Goal: Task Accomplishment & Management: Use online tool/utility

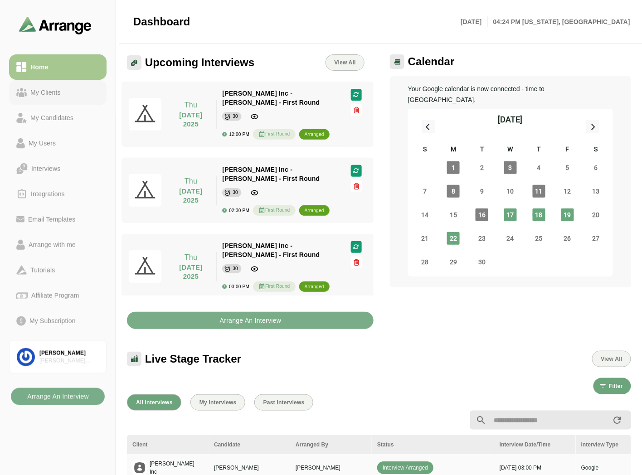
click at [70, 92] on div "My Clients" at bounding box center [57, 92] width 83 height 11
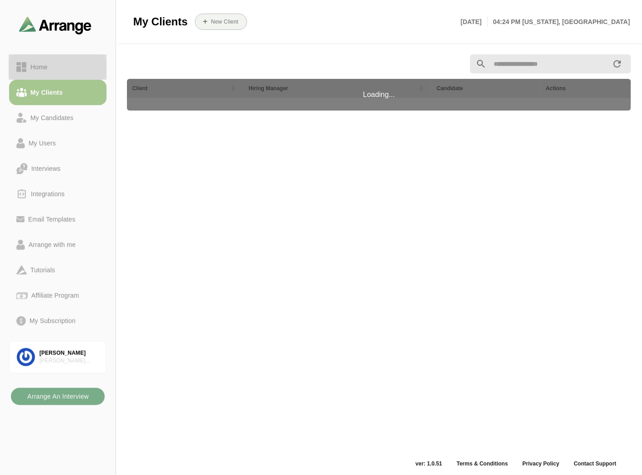
click at [83, 72] on div "Home" at bounding box center [57, 67] width 83 height 11
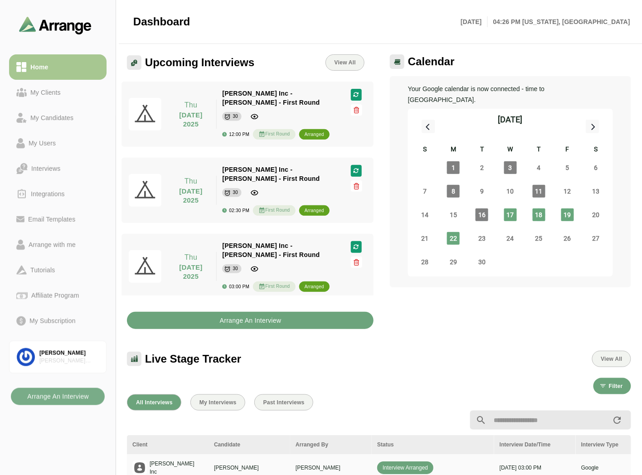
click at [255, 315] on b "Arrange An Interview" at bounding box center [250, 320] width 62 height 17
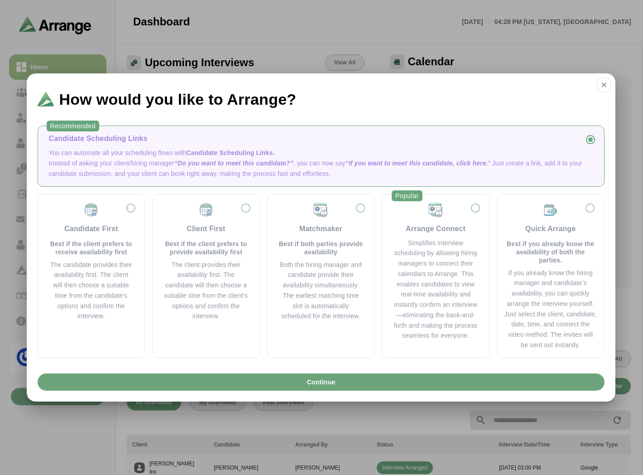
click at [219, 147] on div "Candidate Scheduling Links You can automate all your scheduling flows with Cand…" at bounding box center [321, 155] width 552 height 45
click at [289, 387] on button "Continue" at bounding box center [321, 381] width 567 height 17
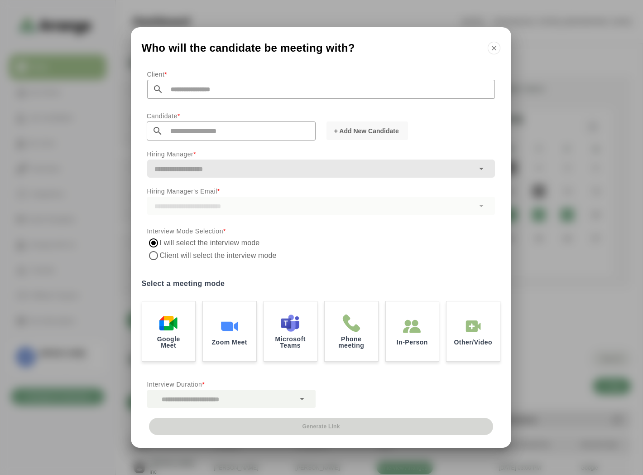
click at [223, 89] on input "text" at bounding box center [330, 89] width 332 height 19
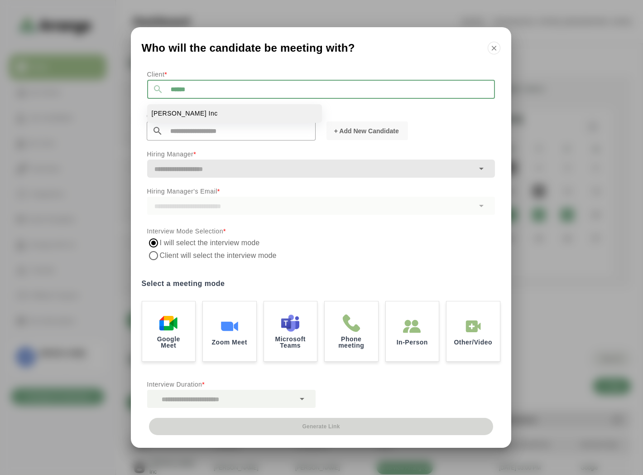
click at [171, 116] on span "Jay Inc" at bounding box center [185, 114] width 66 height 10
type input "*******"
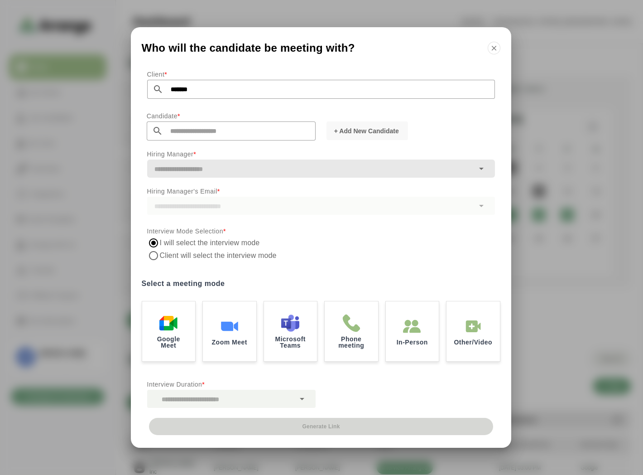
click at [206, 122] on input "text" at bounding box center [239, 130] width 153 height 19
click at [224, 110] on div "Client * *******" at bounding box center [321, 94] width 359 height 42
click at [192, 134] on input "text" at bounding box center [239, 130] width 153 height 19
click at [213, 134] on input "text" at bounding box center [239, 130] width 153 height 19
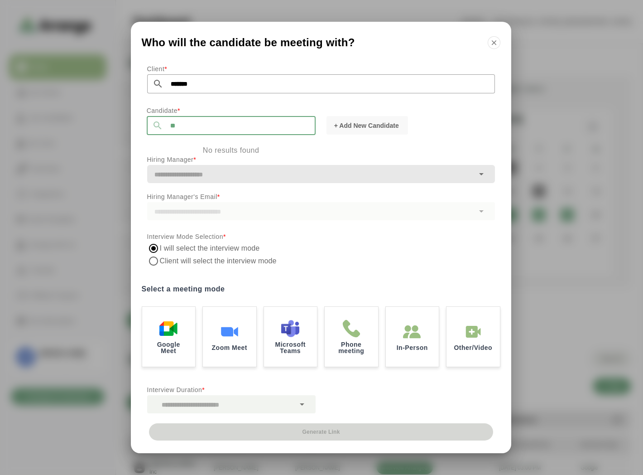
type input "*"
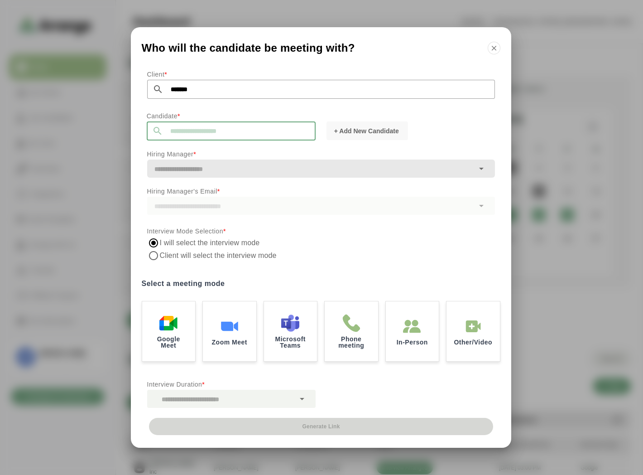
type input "*"
click at [195, 150] on li "Tom Breslin bgabay88+99@gmail.com" at bounding box center [234, 155] width 175 height 19
type input "**********"
click at [365, 135] on span "+ Add New Candidate" at bounding box center [366, 130] width 65 height 9
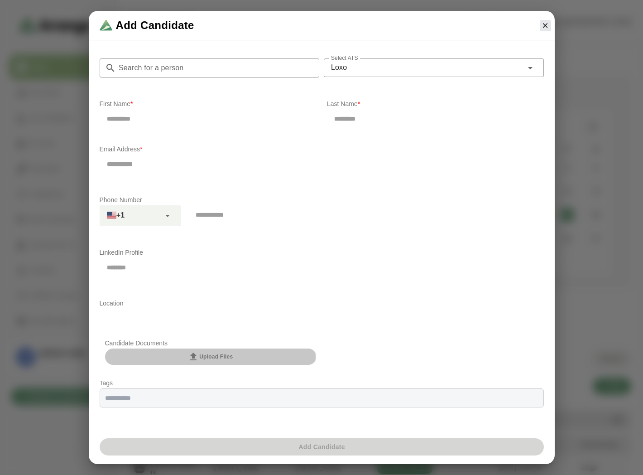
click at [224, 356] on span "Upload Files" at bounding box center [210, 356] width 45 height 11
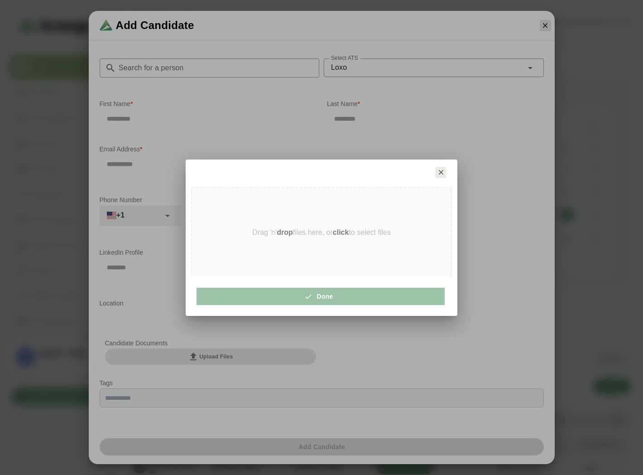
click at [438, 175] on icon "button" at bounding box center [441, 172] width 8 height 8
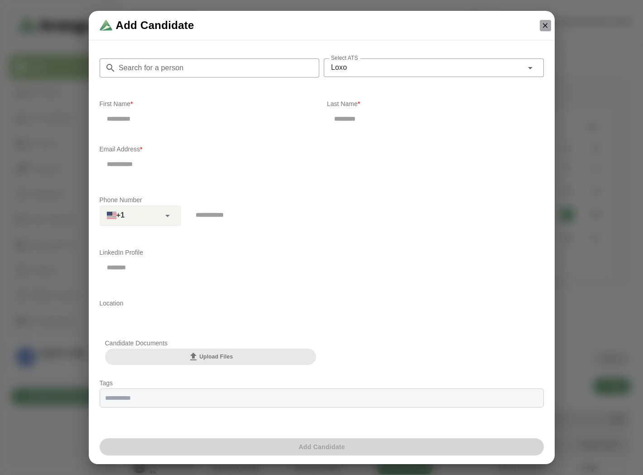
click at [546, 24] on icon "button" at bounding box center [546, 25] width 8 height 8
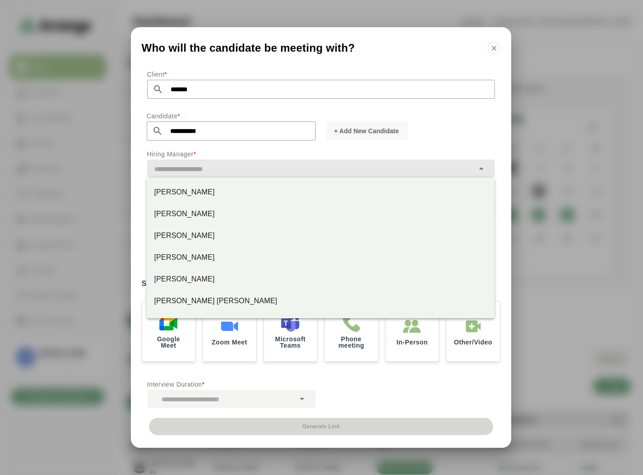
click at [193, 169] on input "text" at bounding box center [310, 169] width 327 height 13
click at [184, 187] on div "Jay Smith" at bounding box center [321, 192] width 334 height 11
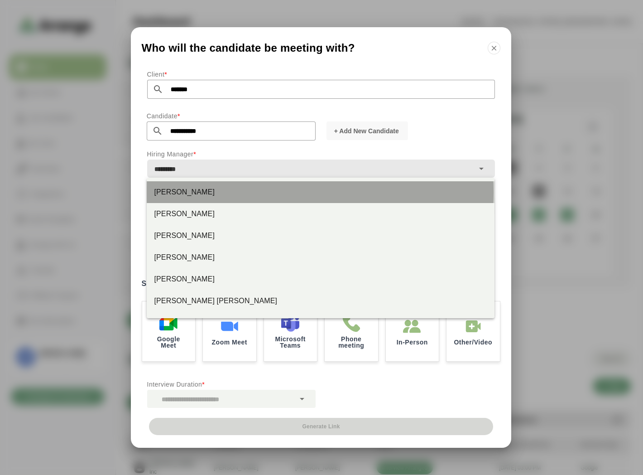
type input "*********"
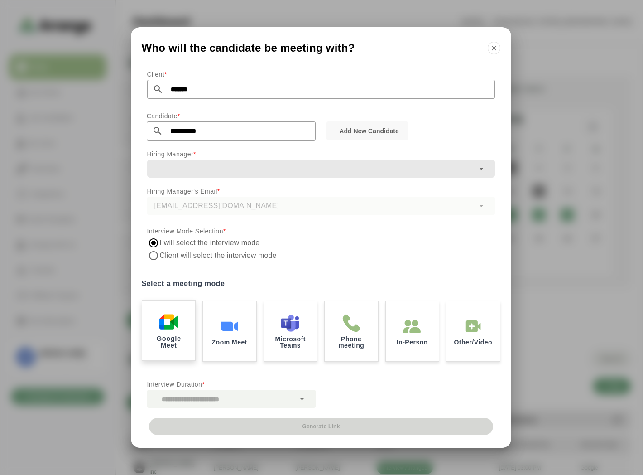
click at [174, 318] on img at bounding box center [168, 321] width 19 height 19
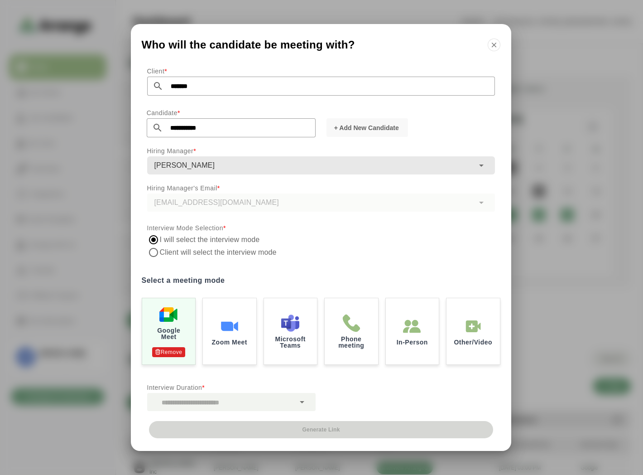
click at [235, 400] on div at bounding box center [221, 402] width 148 height 18
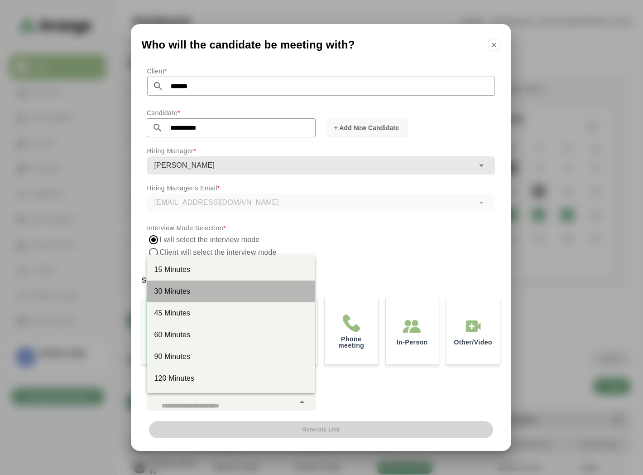
click at [208, 293] on div "30 Minutes" at bounding box center [231, 291] width 154 height 11
type input "**"
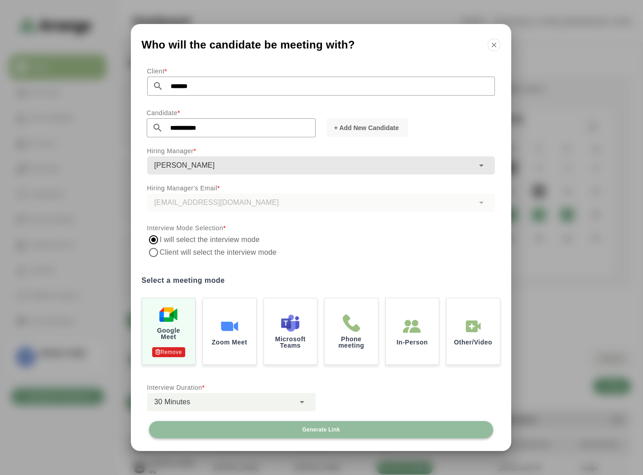
click at [334, 423] on button "Generate Link" at bounding box center [321, 429] width 344 height 17
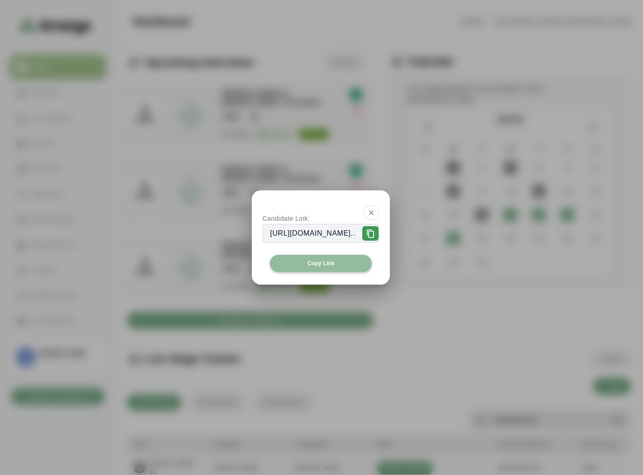
click at [319, 261] on span "Copy Link" at bounding box center [321, 263] width 28 height 7
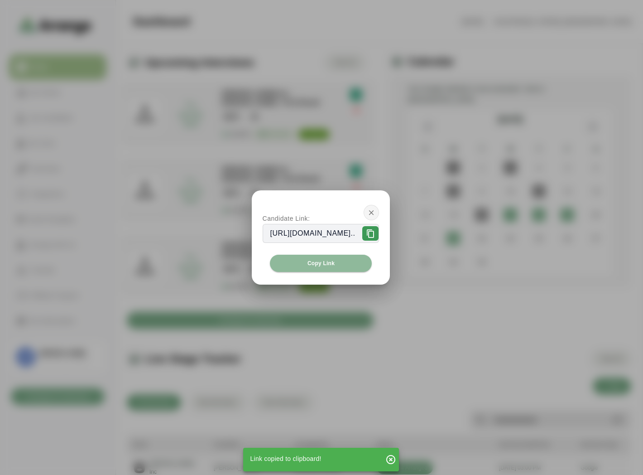
click at [376, 210] on icon "button" at bounding box center [372, 212] width 8 height 8
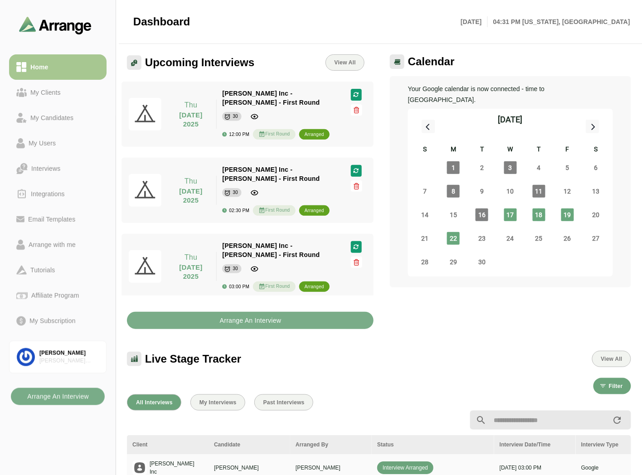
click at [458, 324] on div "Calendar Your Google calendar is now connected - time to Arrange. September 202…" at bounding box center [507, 191] width 257 height 285
click at [50, 83] on link "My Clients" at bounding box center [57, 92] width 97 height 25
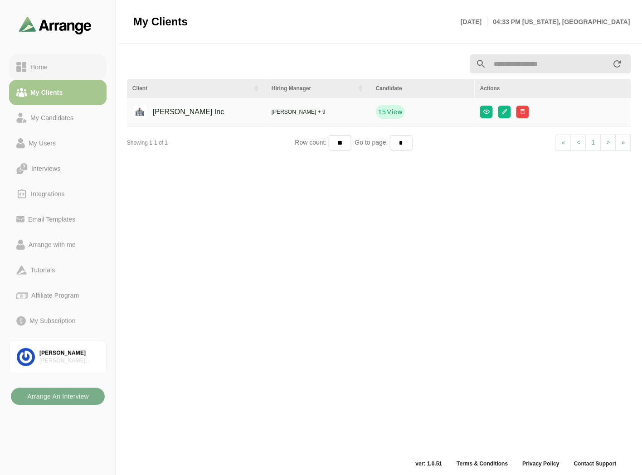
click at [61, 71] on div "Home" at bounding box center [57, 67] width 83 height 11
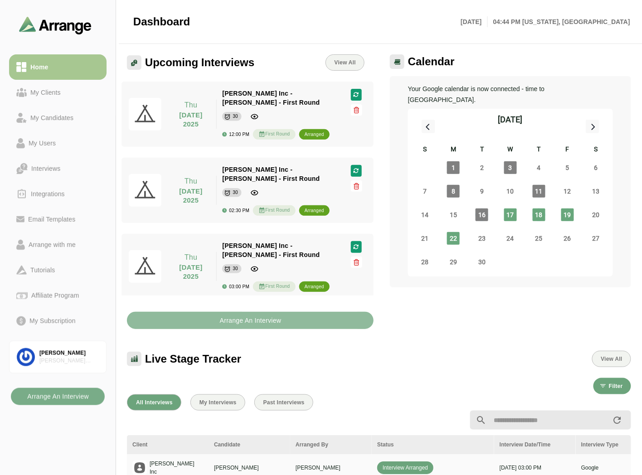
click at [248, 321] on b "Arrange An Interview" at bounding box center [250, 320] width 62 height 17
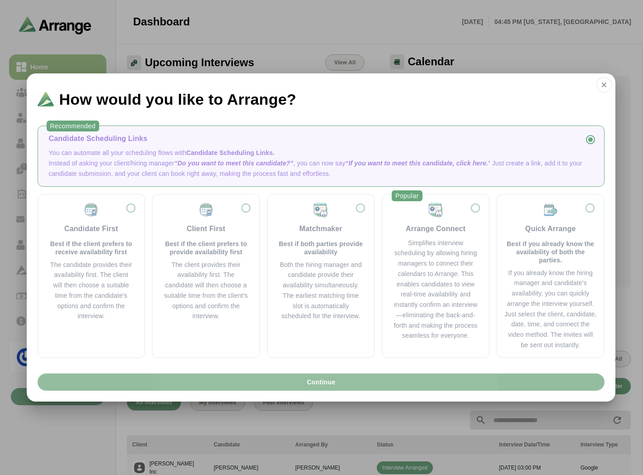
click at [290, 388] on button "Continue" at bounding box center [321, 381] width 567 height 17
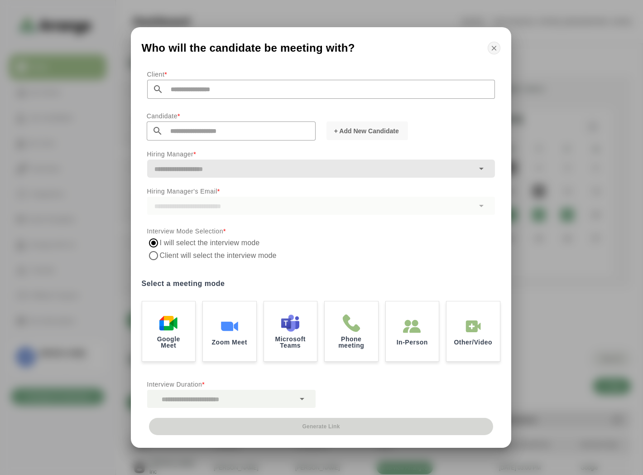
click at [489, 47] on button "button" at bounding box center [494, 48] width 13 height 13
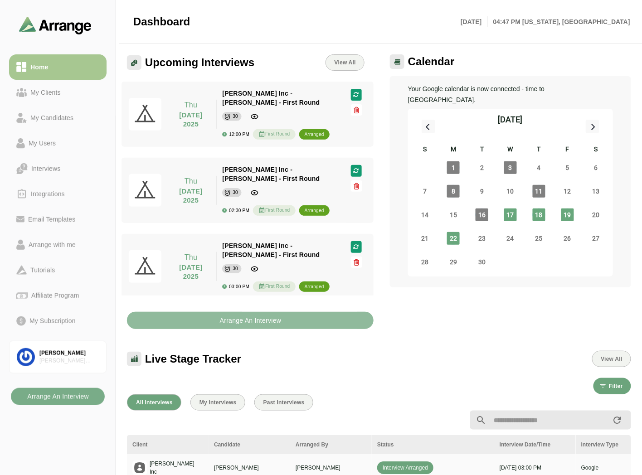
click at [255, 323] on b "Arrange An Interview" at bounding box center [250, 320] width 62 height 17
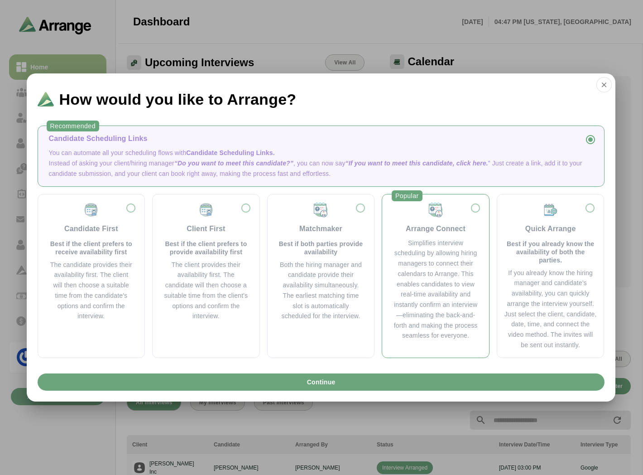
click at [457, 253] on div "Simplifies interview scheduling by allowing hiring managers to connect their ca…" at bounding box center [435, 289] width 85 height 103
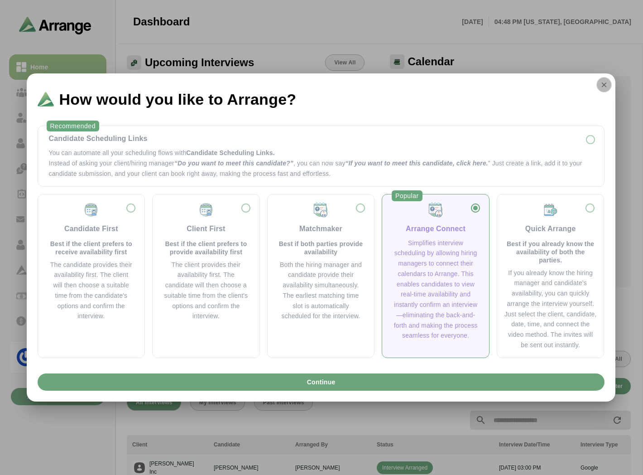
click at [600, 84] on icon "button" at bounding box center [604, 85] width 8 height 8
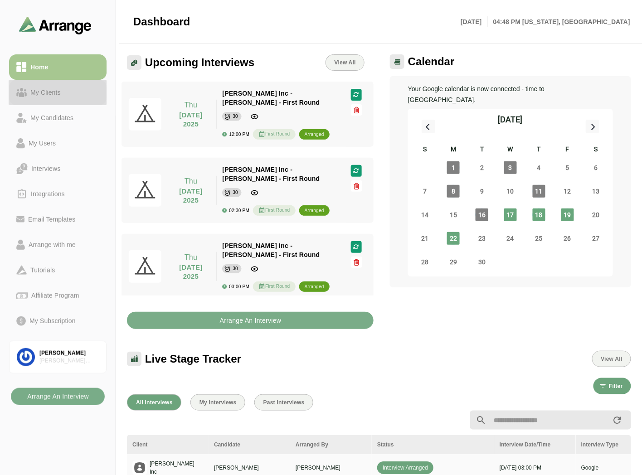
click at [57, 93] on div "My Clients" at bounding box center [46, 92] width 38 height 11
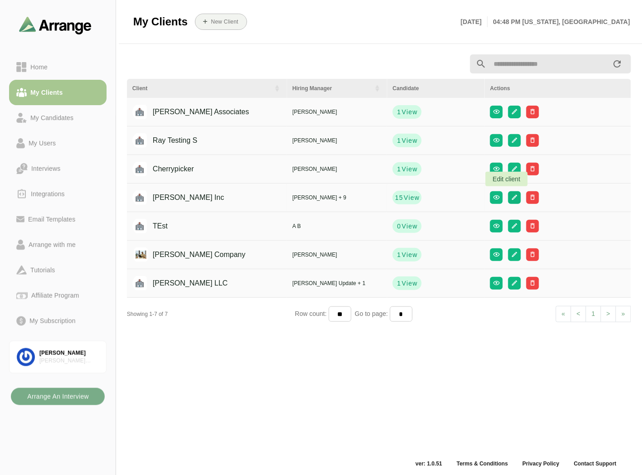
click at [511, 194] on icon "button" at bounding box center [514, 197] width 7 height 7
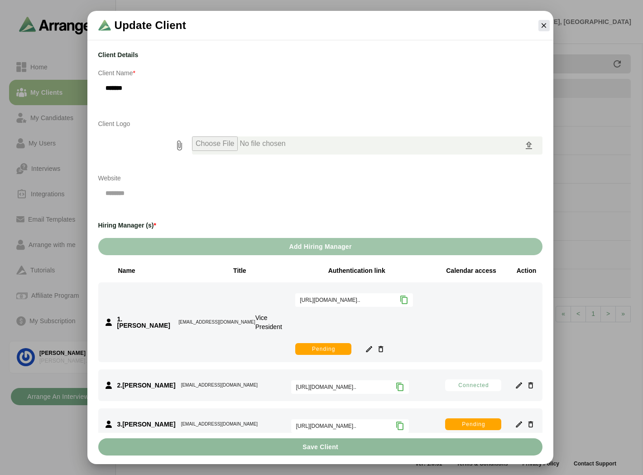
click at [273, 245] on button "Add Hiring Manager" at bounding box center [320, 246] width 445 height 17
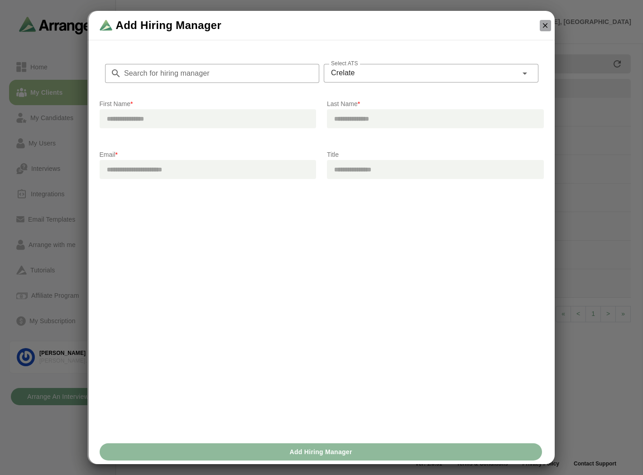
click at [546, 22] on icon "button" at bounding box center [546, 25] width 8 height 8
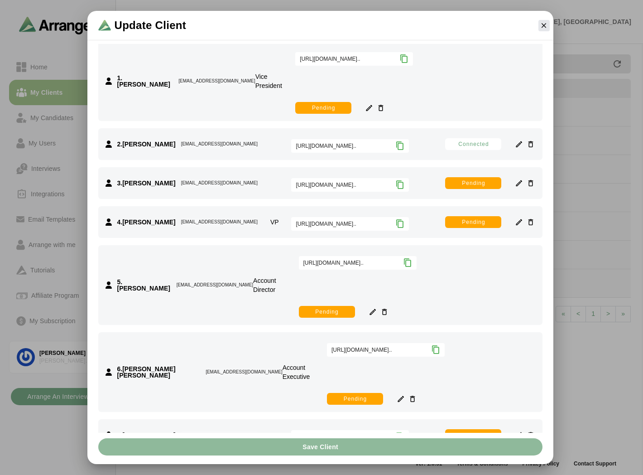
scroll to position [347, 0]
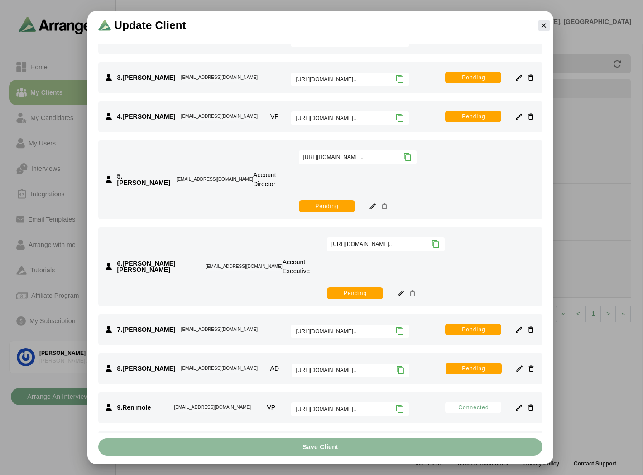
click at [401, 444] on icon at bounding box center [400, 448] width 9 height 9
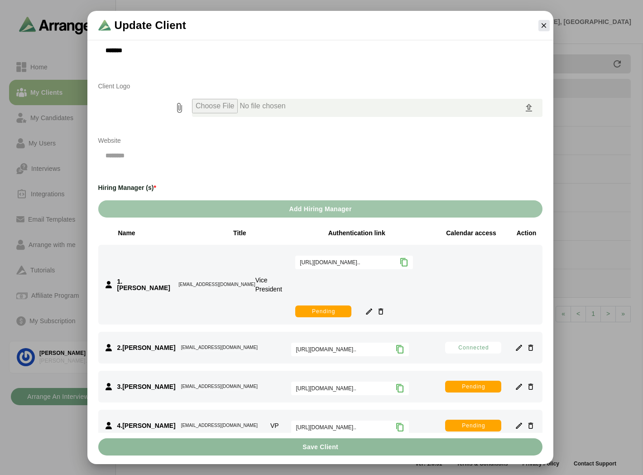
scroll to position [0, 0]
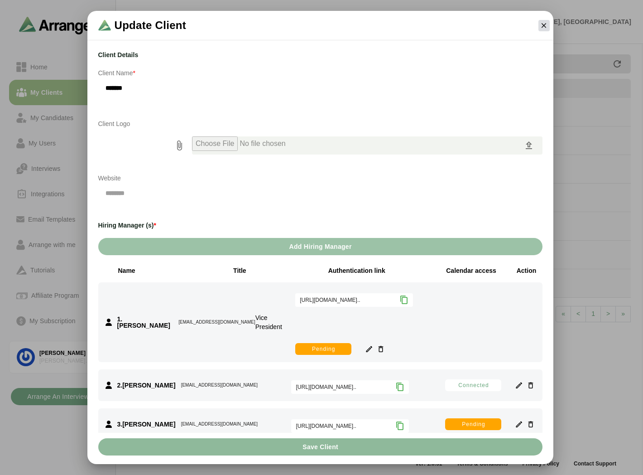
click at [548, 27] on icon "button" at bounding box center [544, 25] width 8 height 8
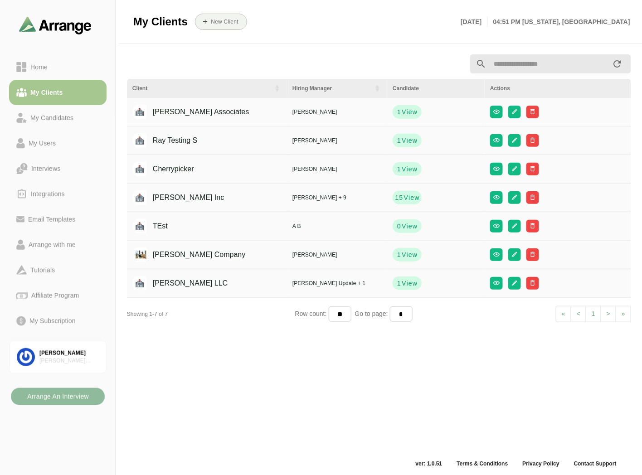
click at [63, 401] on b "Arrange An Interview" at bounding box center [58, 396] width 62 height 17
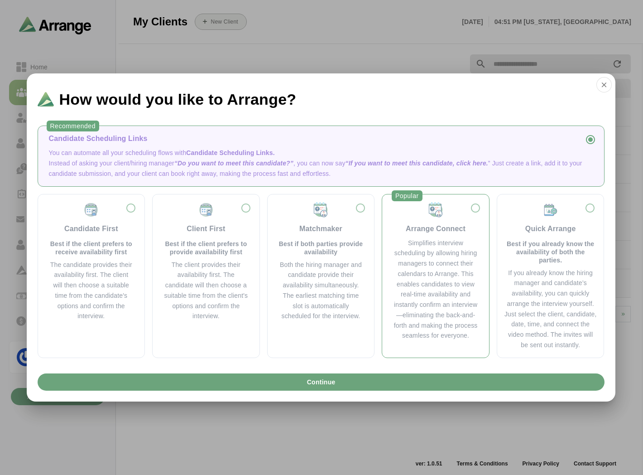
click at [428, 273] on div "Simplifies interview scheduling by allowing hiring managers to connect their ca…" at bounding box center [435, 289] width 85 height 103
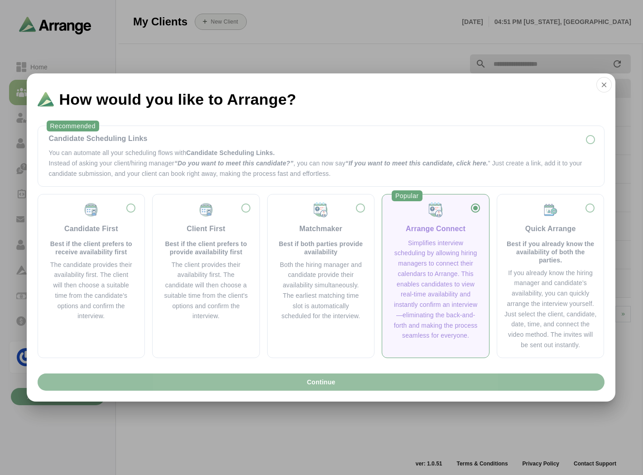
click at [242, 381] on button "Continue" at bounding box center [321, 381] width 567 height 17
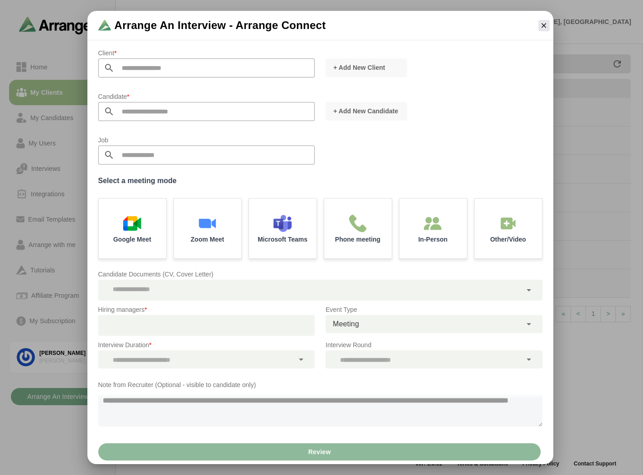
click at [147, 66] on input "text" at bounding box center [215, 67] width 201 height 19
drag, startPoint x: 121, startPoint y: 89, endPoint x: 129, endPoint y: 99, distance: 12.3
click at [123, 89] on li "Jay Inc" at bounding box center [205, 91] width 214 height 17
type input "*******"
click at [131, 109] on input "text" at bounding box center [215, 111] width 201 height 19
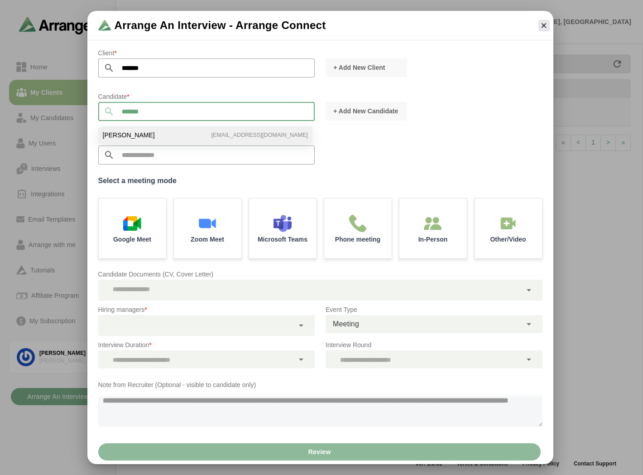
click at [127, 130] on li "Tom Breslin bgabay88+99@gmail.com" at bounding box center [205, 134] width 214 height 17
type input "**********"
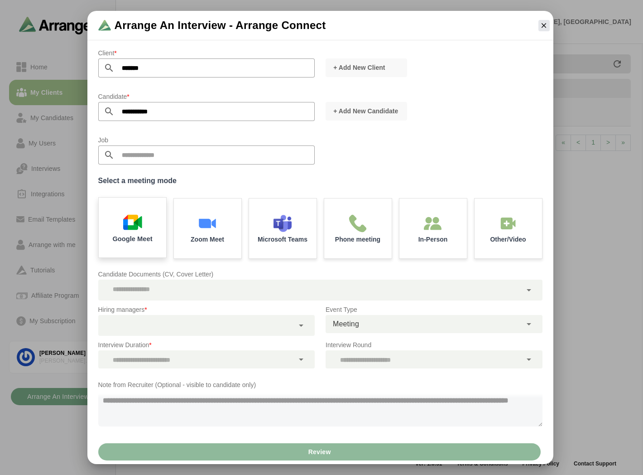
click at [127, 229] on img at bounding box center [132, 222] width 19 height 19
click at [130, 325] on div at bounding box center [196, 325] width 196 height 21
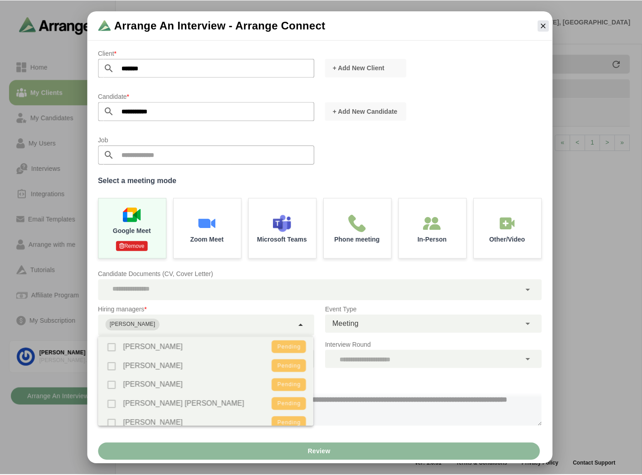
scroll to position [101, 0]
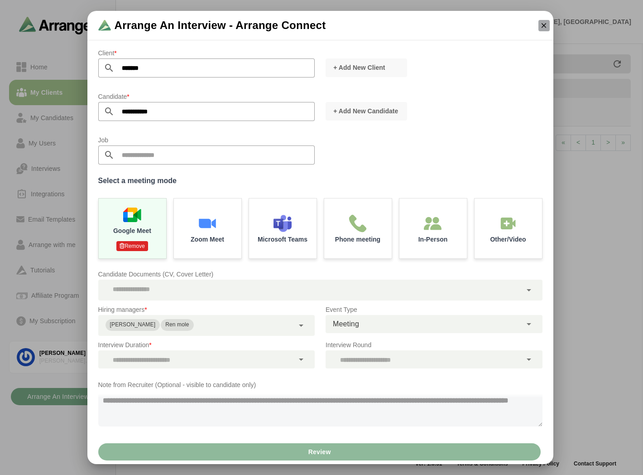
click at [543, 25] on icon "button" at bounding box center [544, 25] width 8 height 8
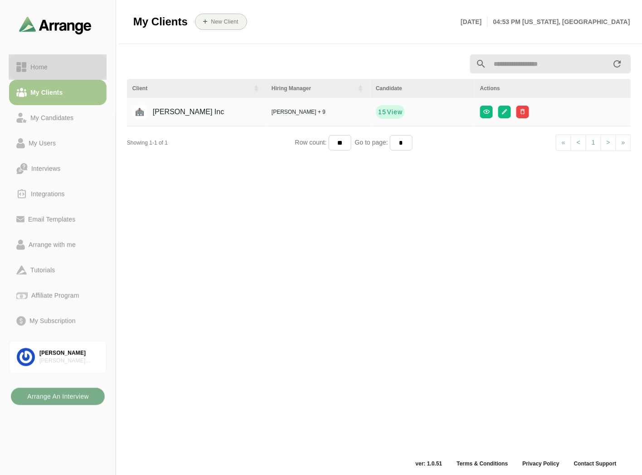
click at [53, 68] on div "Home" at bounding box center [57, 67] width 83 height 11
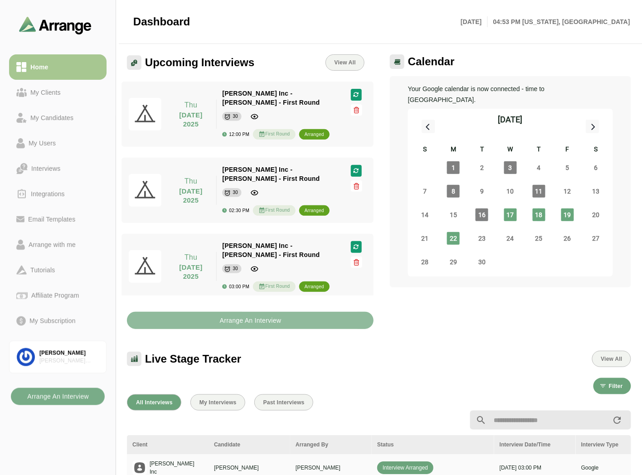
click at [230, 324] on b "Arrange An Interview" at bounding box center [250, 320] width 62 height 17
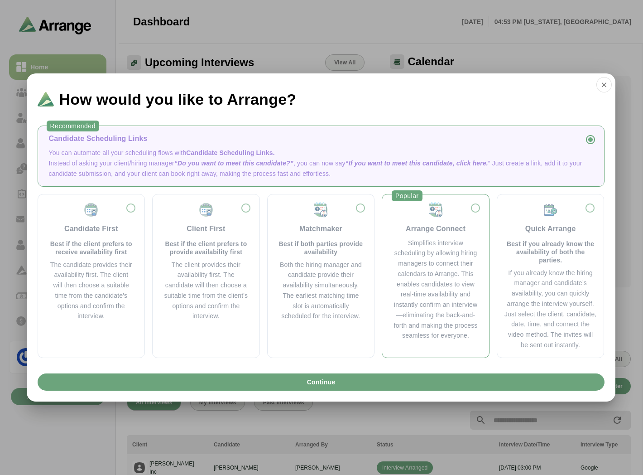
click at [389, 261] on div "Popular Arrange Connect Simplifies interview scheduling by allowing hiring mana…" at bounding box center [436, 276] width 108 height 164
click at [411, 256] on div "Simplifies interview scheduling by allowing hiring managers to connect their ca…" at bounding box center [435, 289] width 85 height 103
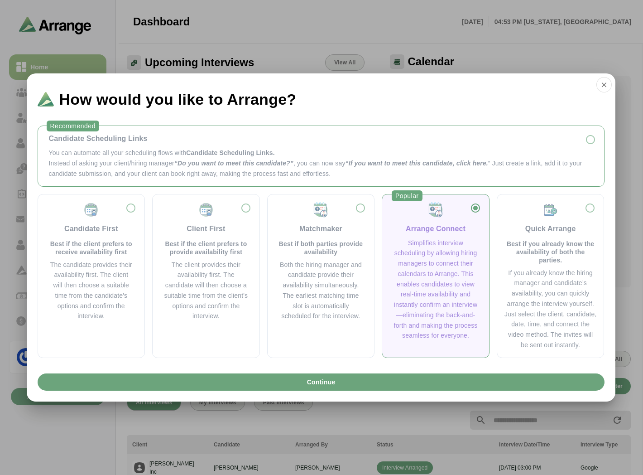
click at [122, 169] on p "Instead of asking your client/hiring manager “Do you want to meet this candidat…" at bounding box center [321, 168] width 545 height 21
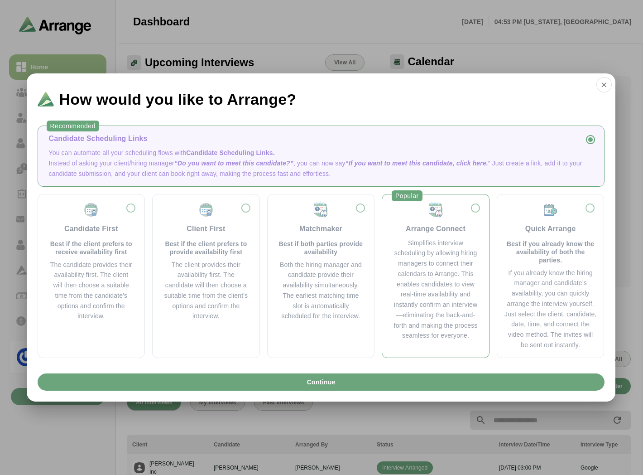
click at [426, 229] on div "Arrange Connect" at bounding box center [436, 228] width 60 height 11
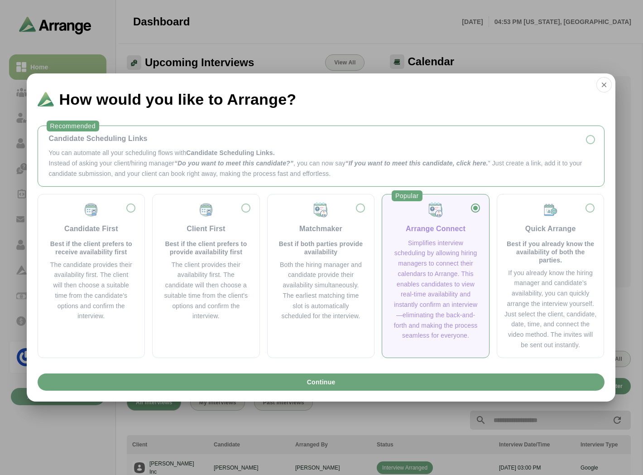
click at [94, 171] on p "Instead of asking your client/hiring manager “Do you want to meet this candidat…" at bounding box center [321, 168] width 545 height 21
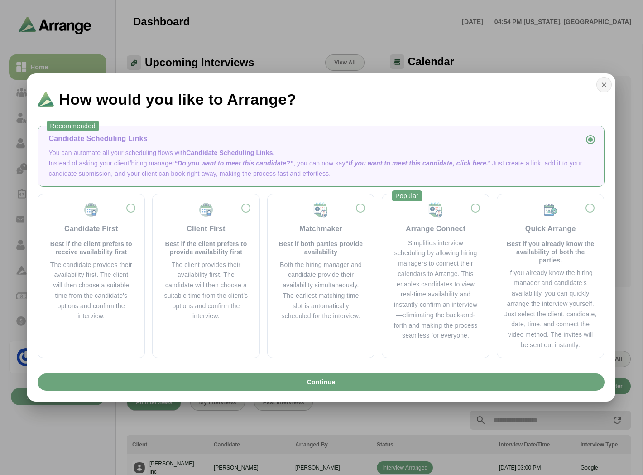
click at [605, 82] on icon "button" at bounding box center [604, 85] width 8 height 8
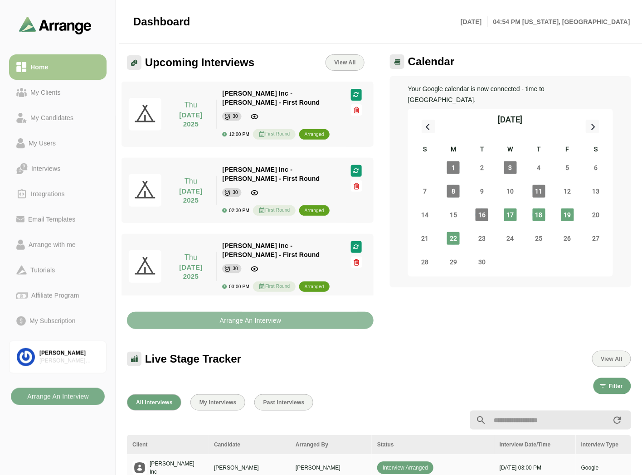
click at [247, 324] on b "Arrange An Interview" at bounding box center [250, 320] width 62 height 17
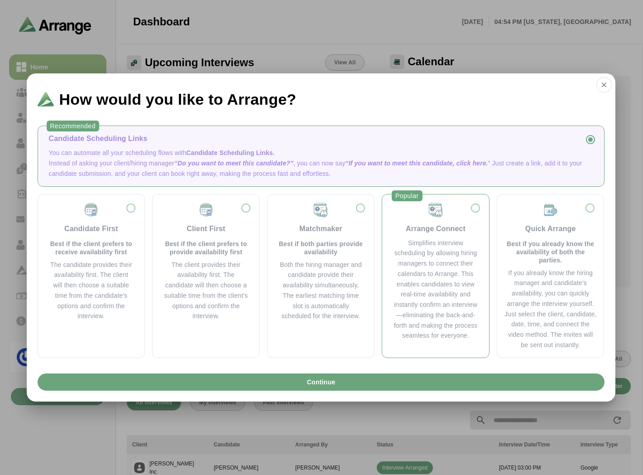
click at [422, 241] on div "Simplifies interview scheduling by allowing hiring managers to connect their ca…" at bounding box center [435, 289] width 85 height 103
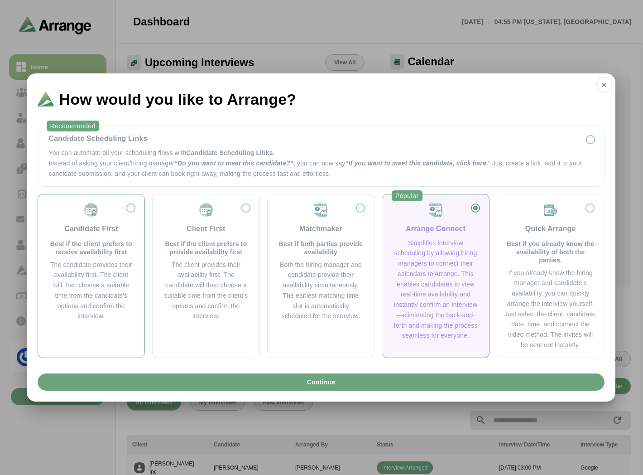
click at [71, 247] on p "Best if the client prefers to receive availability first" at bounding box center [91, 248] width 85 height 16
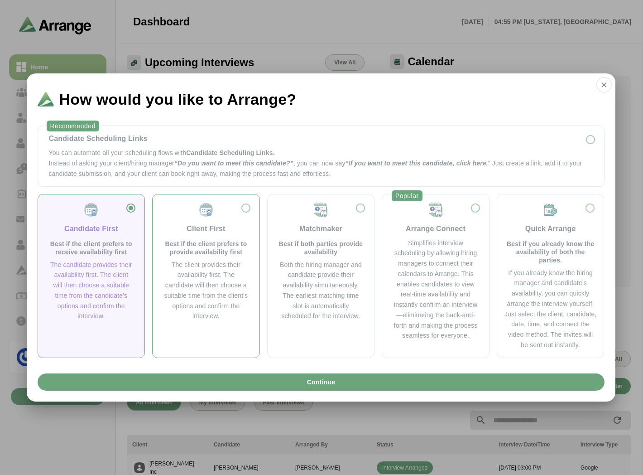
click at [186, 237] on div "Client First Best if the client prefers to provide availability first" at bounding box center [206, 229] width 85 height 54
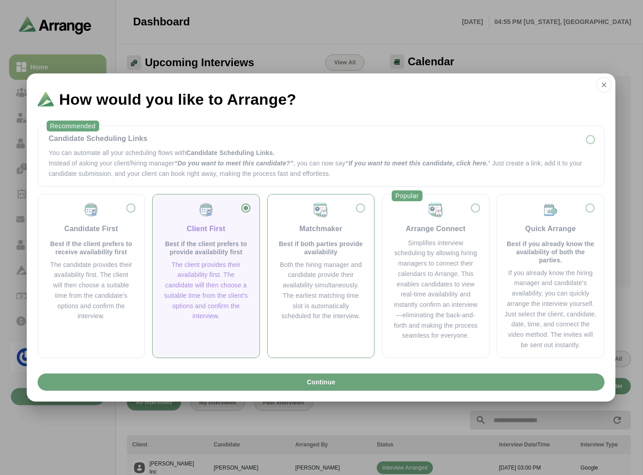
click at [327, 234] on div "Matchmaker" at bounding box center [321, 228] width 43 height 11
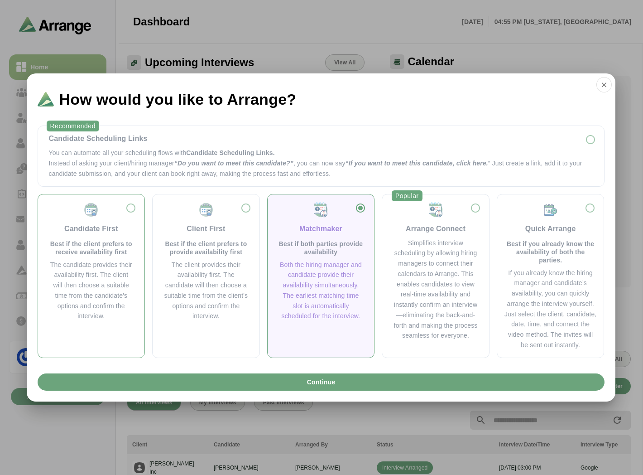
click at [83, 272] on div "The candidate provides their availability first. The client will then choose a …" at bounding box center [91, 291] width 85 height 62
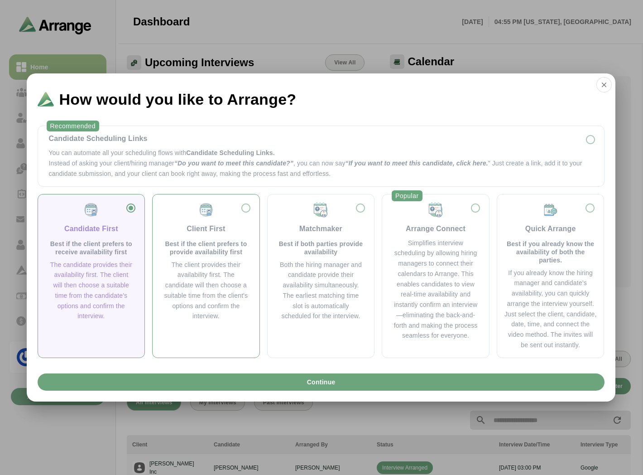
click at [202, 269] on div "The client provides their availability first. The candidate will then choose a …" at bounding box center [206, 291] width 85 height 62
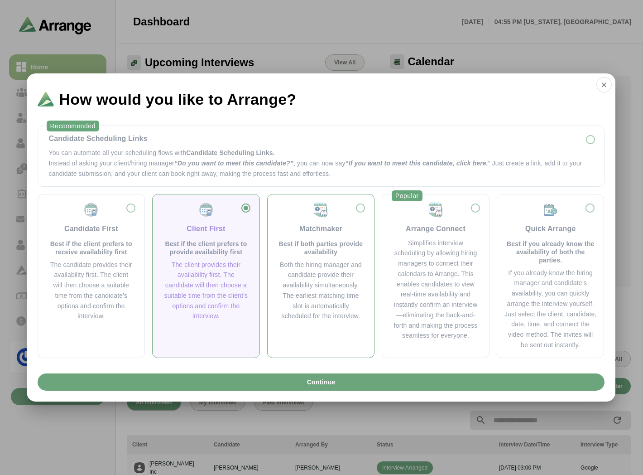
click at [306, 256] on div "Matchmaker Best if both parties provide availability Both the hiring manager an…" at bounding box center [321, 262] width 92 height 120
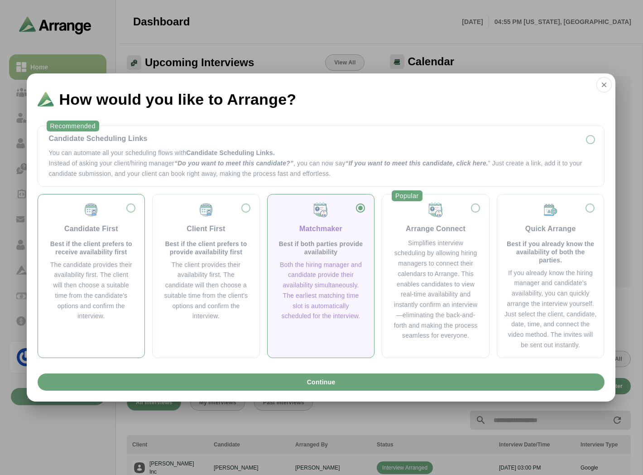
click at [107, 250] on p "Best if the client prefers to receive availability first" at bounding box center [91, 248] width 85 height 16
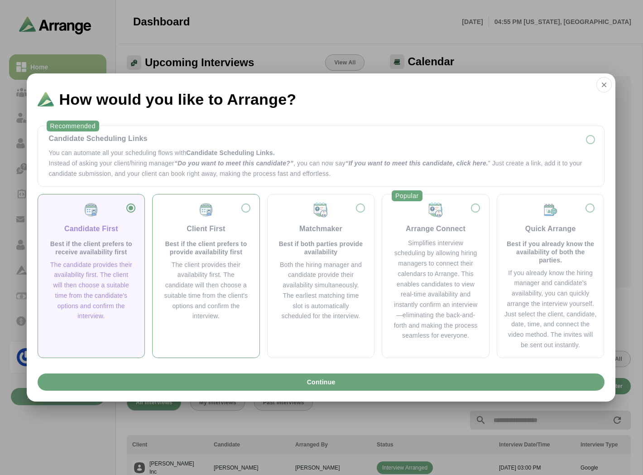
click at [193, 230] on div "Client First" at bounding box center [206, 228] width 39 height 11
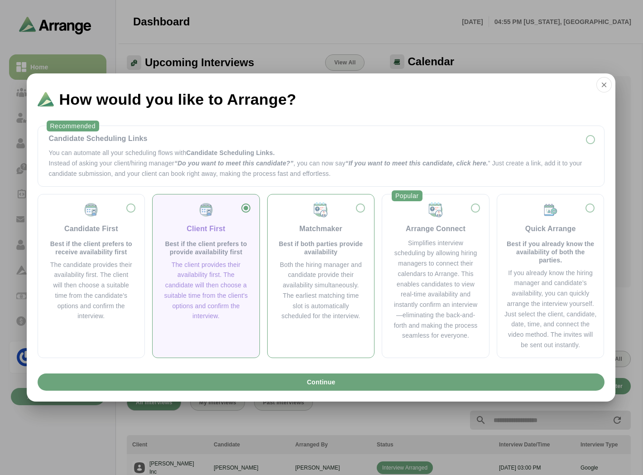
click at [324, 228] on div "Matchmaker" at bounding box center [321, 228] width 43 height 11
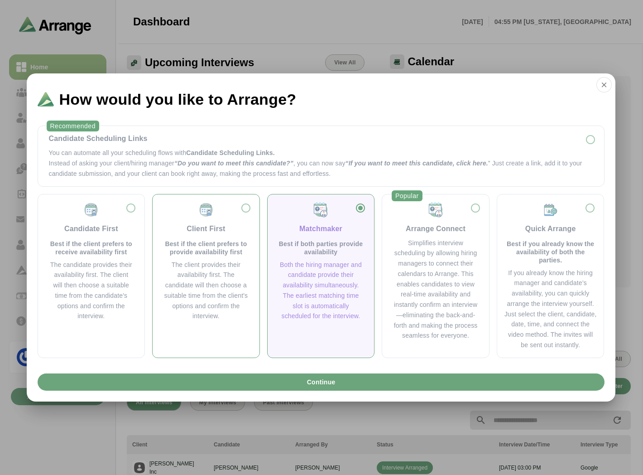
click at [152, 263] on div "Client First Best if the client prefers to provide availability first The clien…" at bounding box center [206, 276] width 108 height 164
click at [175, 258] on div "Client First Best if the client prefers to provide availability first The clien…" at bounding box center [206, 262] width 92 height 120
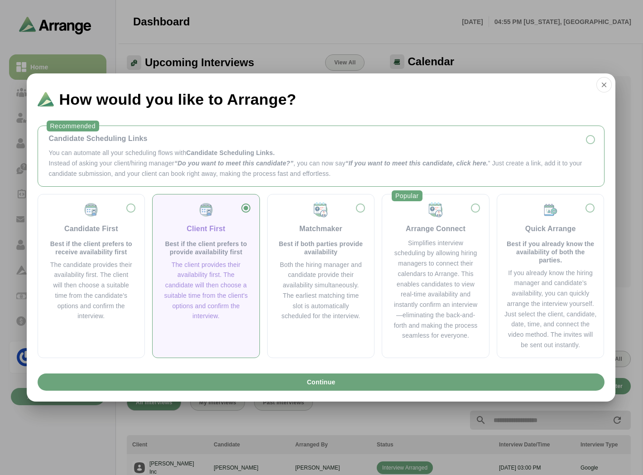
click at [175, 152] on p "You can automate all your scheduling flows with Candidate Scheduling Links." at bounding box center [321, 153] width 545 height 10
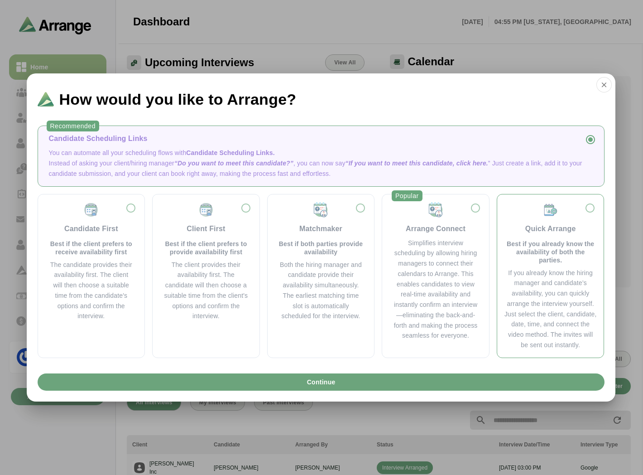
click at [555, 229] on div "Quick Arrange" at bounding box center [551, 228] width 51 height 11
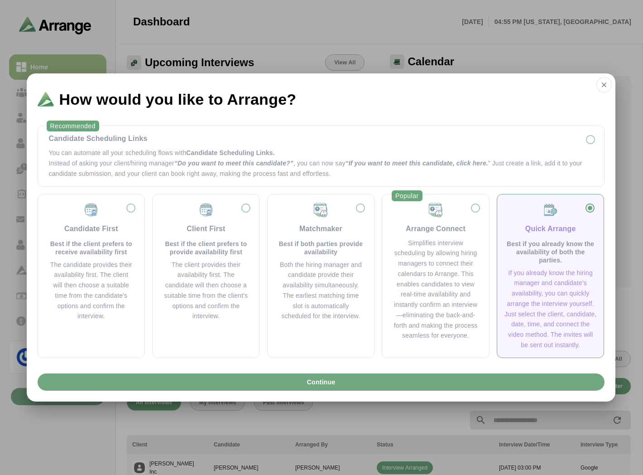
click at [258, 390] on button "Continue" at bounding box center [321, 381] width 567 height 17
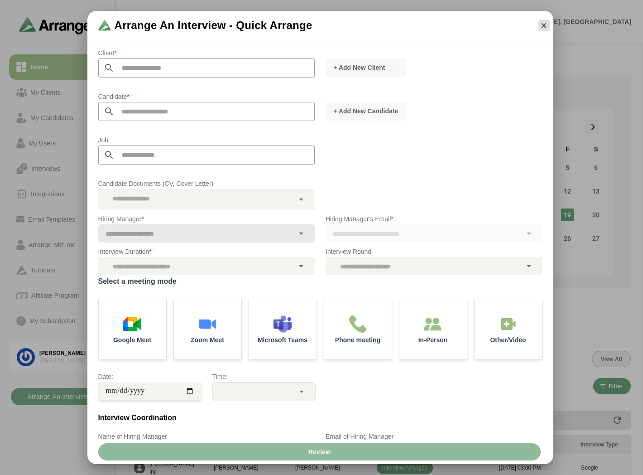
click at [541, 25] on icon "button" at bounding box center [544, 25] width 8 height 8
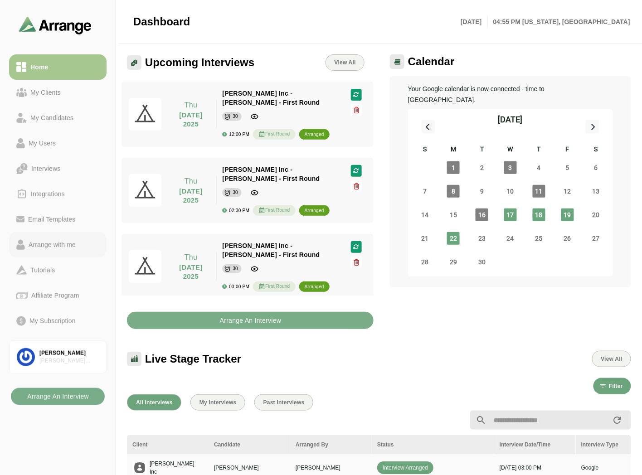
click at [52, 241] on div "Arrange with me" at bounding box center [52, 244] width 54 height 11
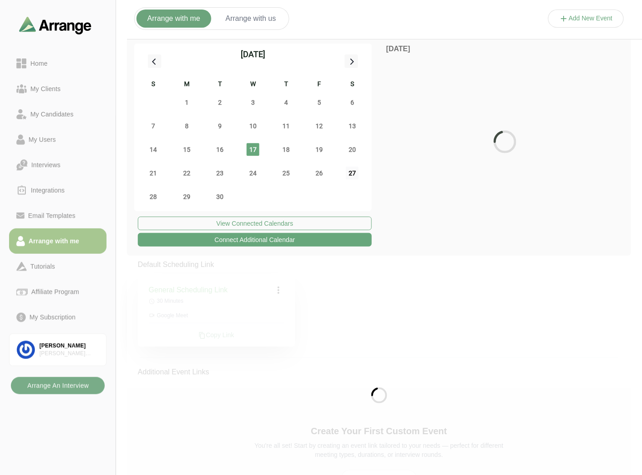
click at [353, 173] on span "27" at bounding box center [352, 173] width 13 height 13
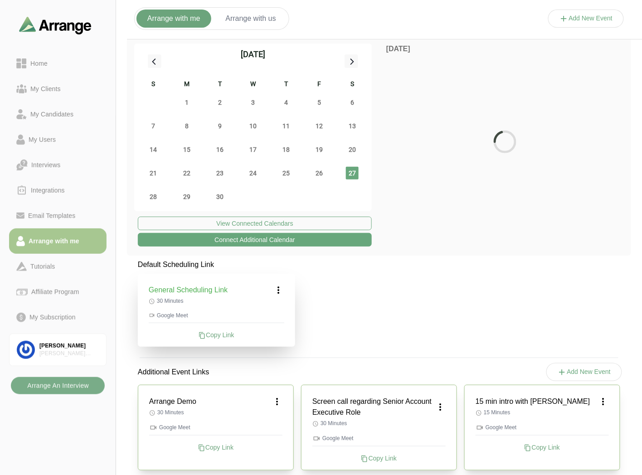
click at [353, 173] on span "27" at bounding box center [352, 173] width 13 height 13
click at [70, 387] on b "Arrange An Interview" at bounding box center [58, 385] width 62 height 17
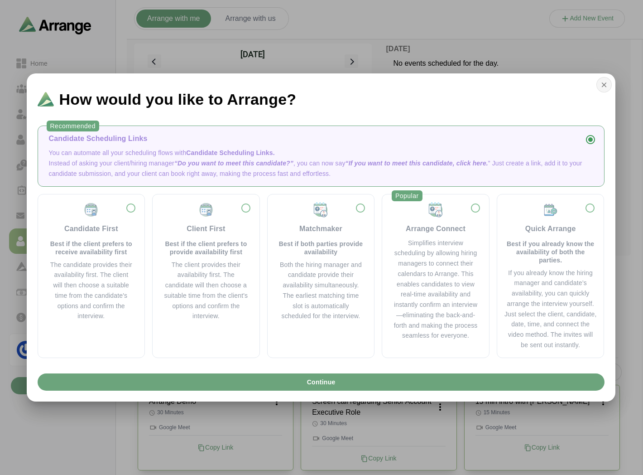
click at [605, 87] on icon "button" at bounding box center [604, 85] width 8 height 8
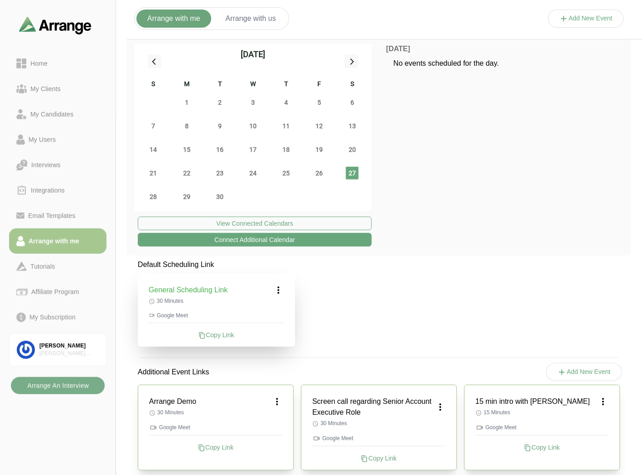
click at [254, 23] on button "Arrange with us" at bounding box center [251, 19] width 72 height 18
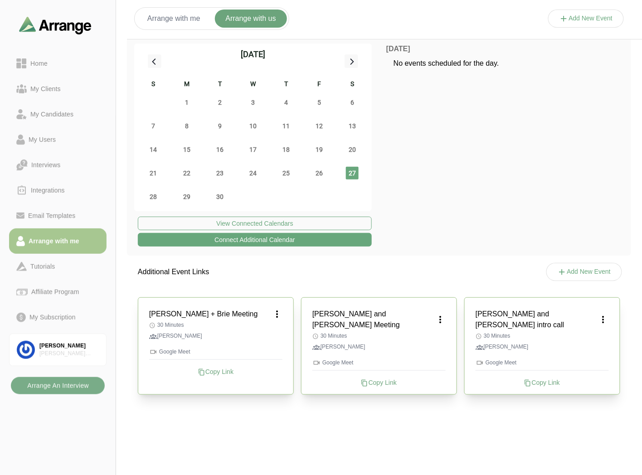
drag, startPoint x: 582, startPoint y: 28, endPoint x: 583, endPoint y: 23, distance: 5.6
click at [582, 26] on div "Arrange with me Arrange with us Add New Event" at bounding box center [448, 18] width 642 height 41
click at [583, 23] on button "Add New Event" at bounding box center [586, 19] width 76 height 18
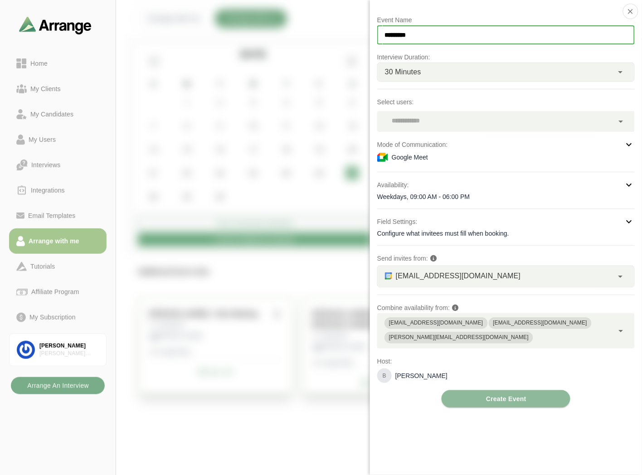
drag, startPoint x: 479, startPoint y: 37, endPoint x: 319, endPoint y: 37, distance: 160.0
click at [548, 28] on div "Event Name ********* Interview Duration: 30 Minutes ** Select users: Mode of Co…" at bounding box center [586, 28] width 76 height 0
type input "*"
type input "**********"
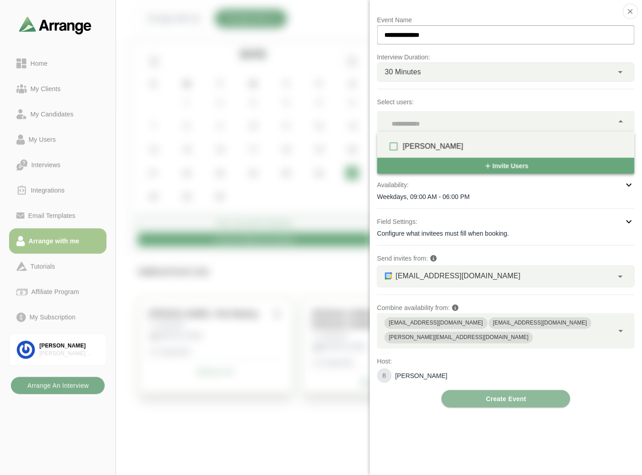
click at [420, 121] on div at bounding box center [495, 121] width 237 height 21
click at [516, 100] on p "Select users:" at bounding box center [505, 102] width 257 height 11
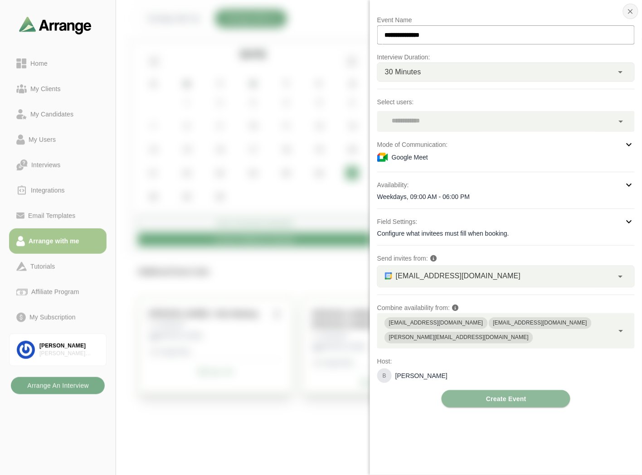
click at [629, 13] on icon "button" at bounding box center [630, 11] width 8 height 8
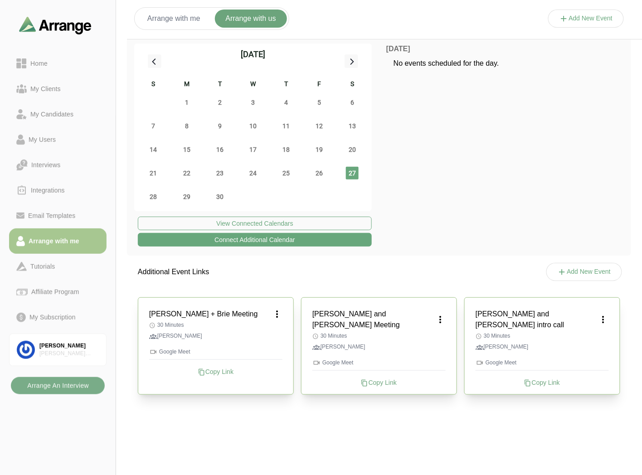
click at [182, 17] on button "Arrange with me" at bounding box center [173, 19] width 75 height 18
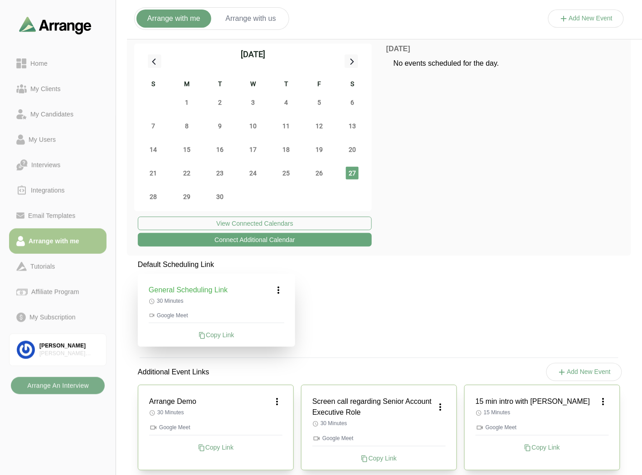
click at [281, 291] on icon at bounding box center [278, 290] width 11 height 11
click at [276, 312] on div "Edit" at bounding box center [270, 315] width 42 height 17
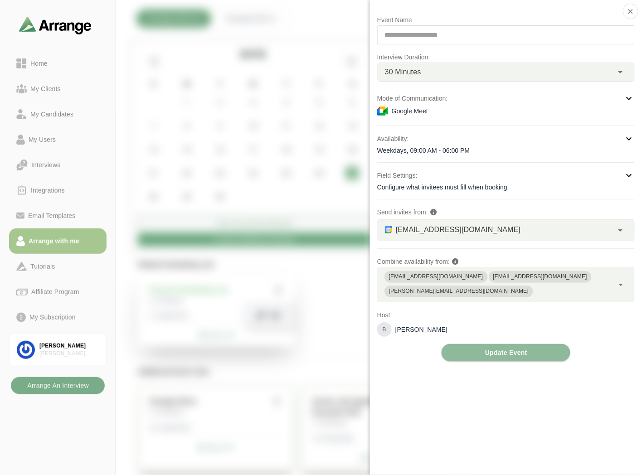
click at [417, 114] on div "Google Meet" at bounding box center [505, 111] width 257 height 11
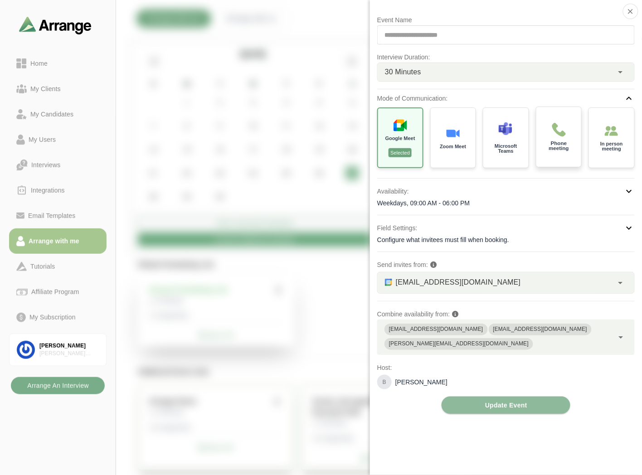
click at [560, 145] on p "Phone meeting" at bounding box center [558, 146] width 32 height 10
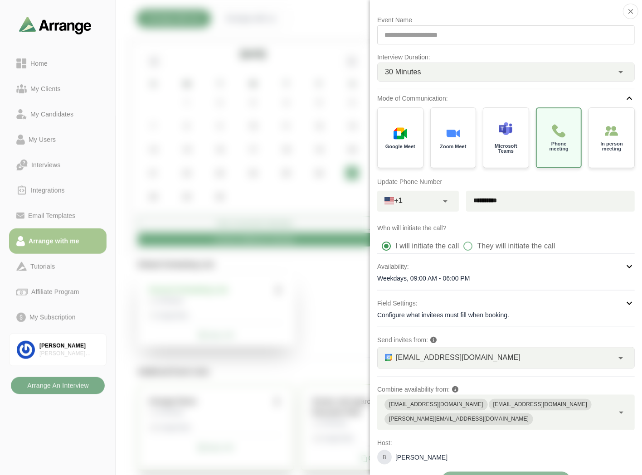
click at [443, 270] on div "Availability:" at bounding box center [505, 266] width 257 height 11
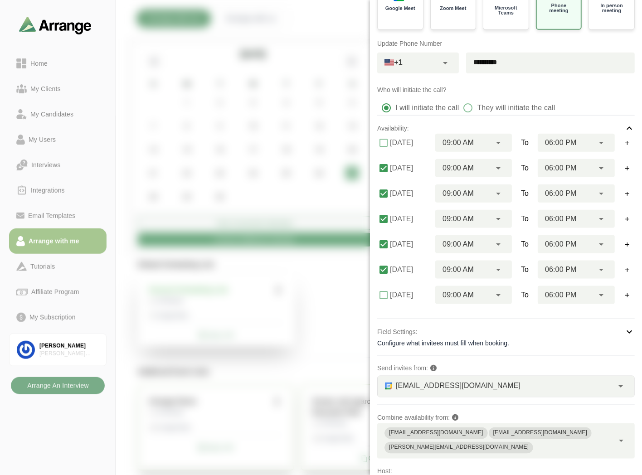
scroll to position [151, 0]
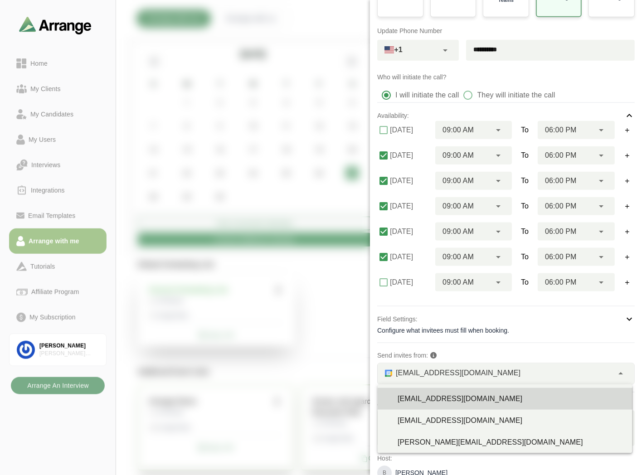
click at [499, 377] on div "bgabay88@gmail.com *" at bounding box center [495, 373] width 236 height 21
click at [514, 349] on div "**********" at bounding box center [505, 184] width 257 height 641
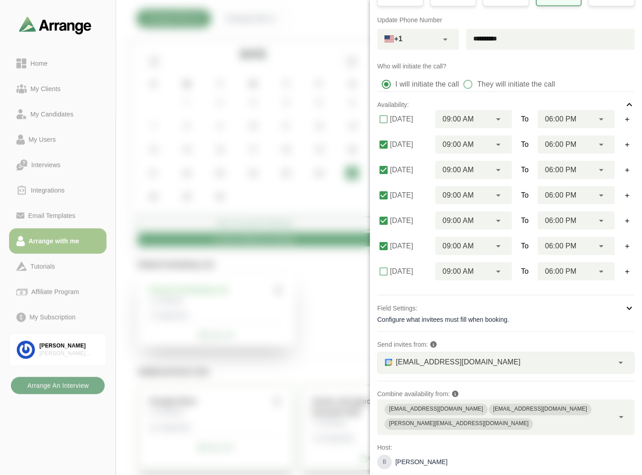
scroll to position [173, 0]
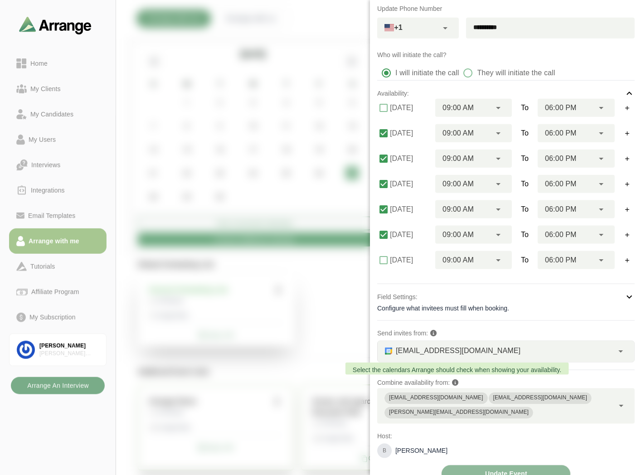
click at [458, 382] on icon at bounding box center [455, 383] width 6 height 6
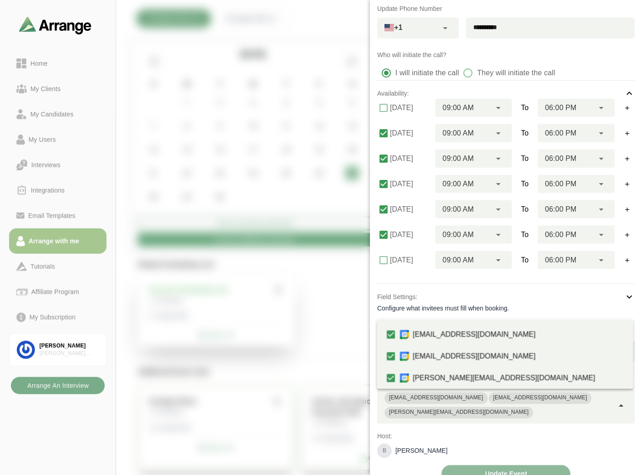
click at [597, 399] on div "bgabay88@gmail.com briangabay@gmail.com brian@arrangeai.io" at bounding box center [495, 405] width 237 height 35
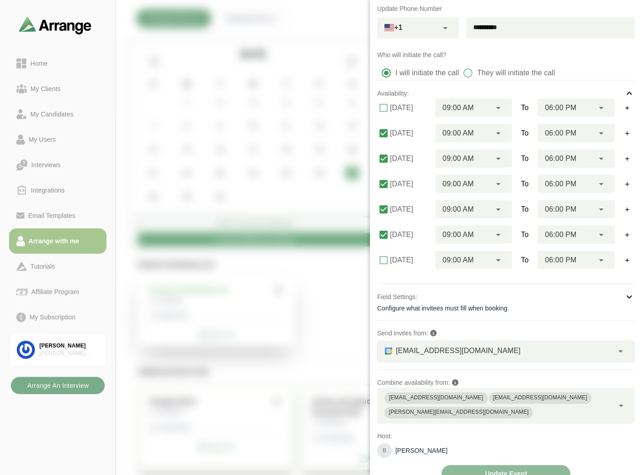
click at [374, 364] on div "**********" at bounding box center [506, 237] width 272 height 475
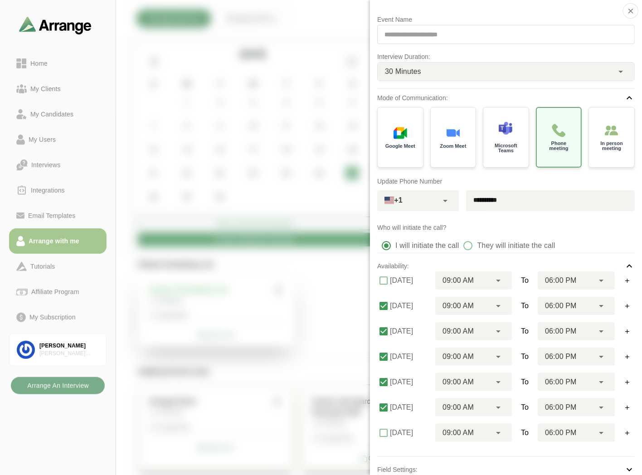
scroll to position [0, 0]
click at [633, 15] on icon "button" at bounding box center [630, 11] width 8 height 8
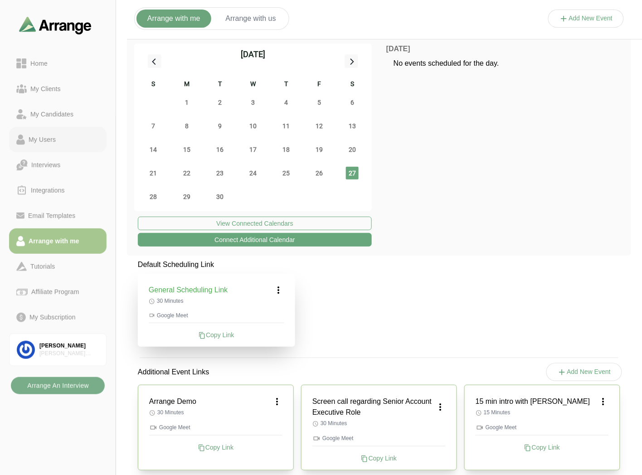
click at [38, 143] on div "My Users" at bounding box center [42, 139] width 34 height 11
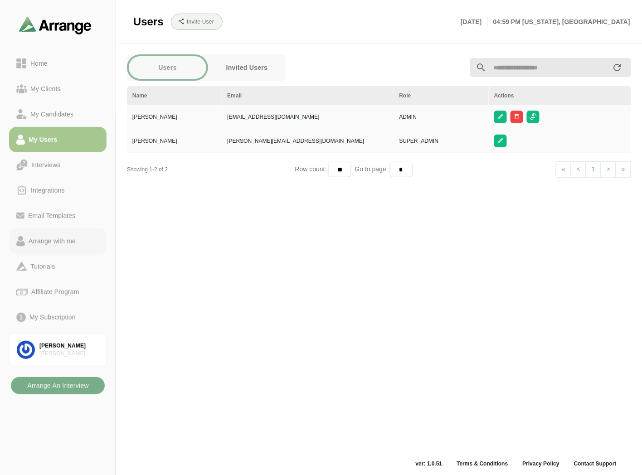
click at [61, 237] on div "Arrange with me" at bounding box center [52, 241] width 54 height 11
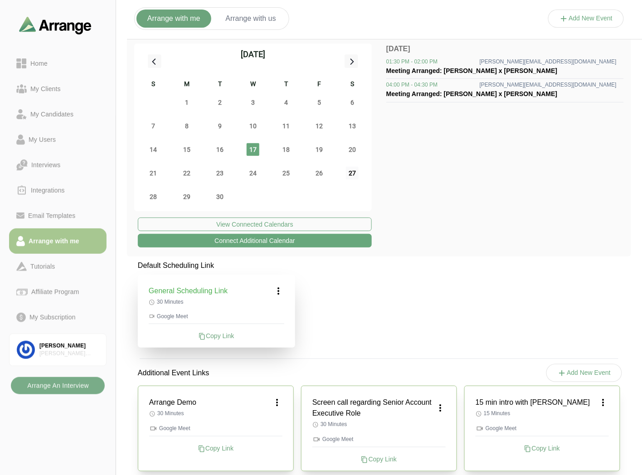
click at [351, 171] on span "27" at bounding box center [352, 173] width 13 height 13
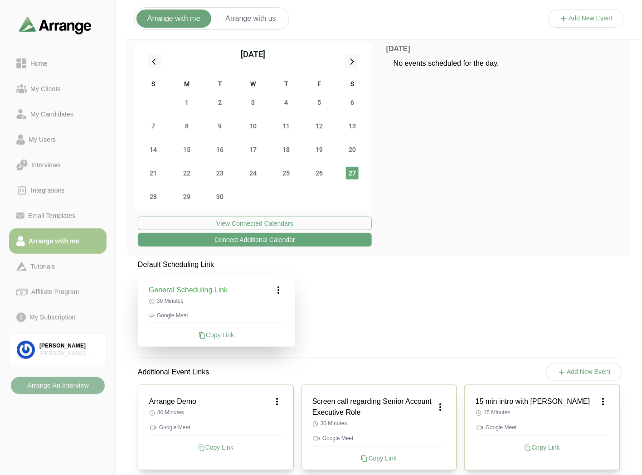
click at [62, 392] on b "Arrange An Interview" at bounding box center [58, 385] width 62 height 17
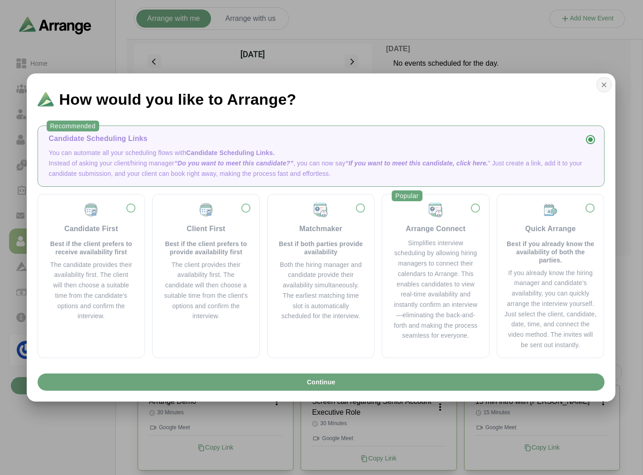
click at [605, 81] on icon "button" at bounding box center [604, 85] width 8 height 8
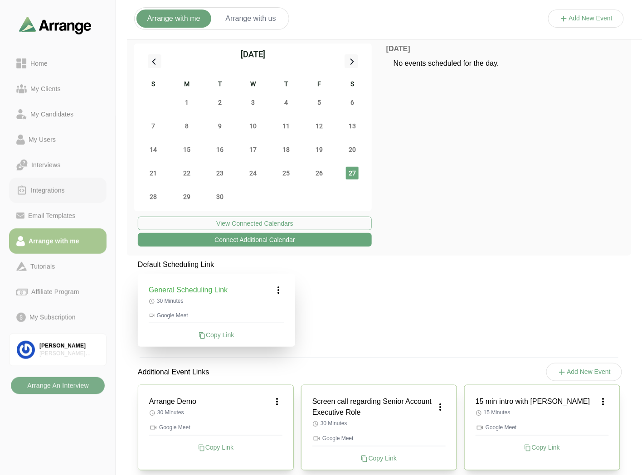
click at [63, 187] on div "Integrations" at bounding box center [47, 190] width 41 height 11
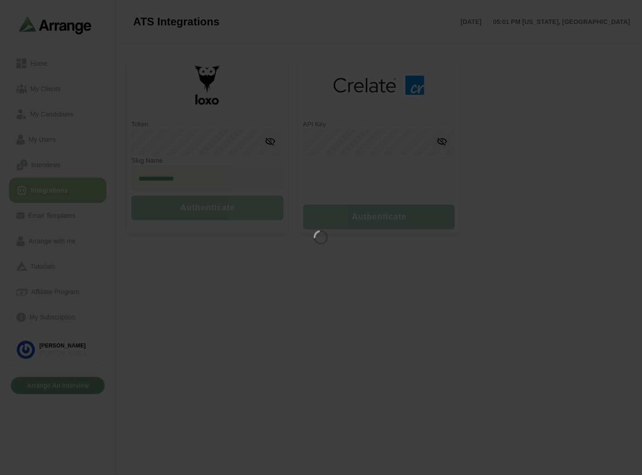
type input "**********"
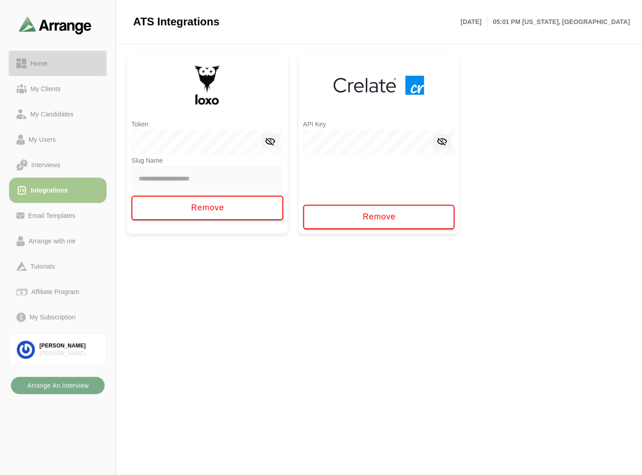
click at [30, 57] on link "Home" at bounding box center [57, 63] width 97 height 25
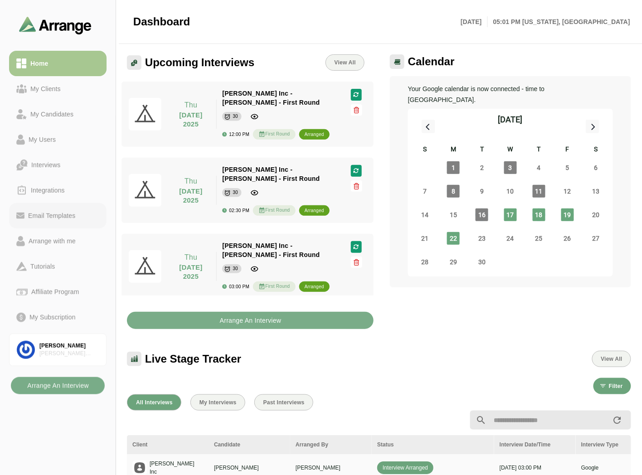
click at [40, 220] on div "Email Templates" at bounding box center [51, 215] width 54 height 11
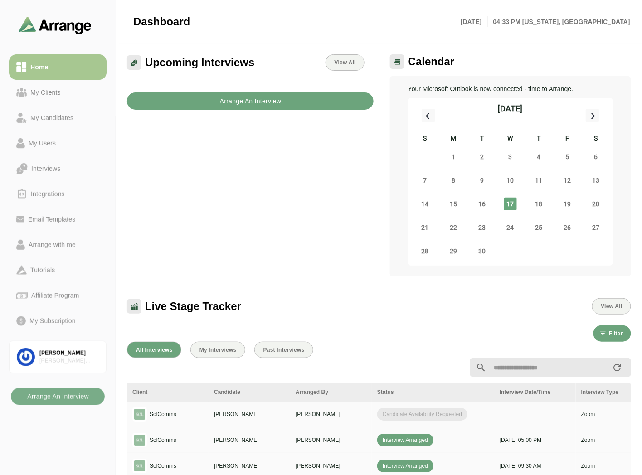
click at [233, 97] on b "Arrange An Interview" at bounding box center [250, 100] width 62 height 17
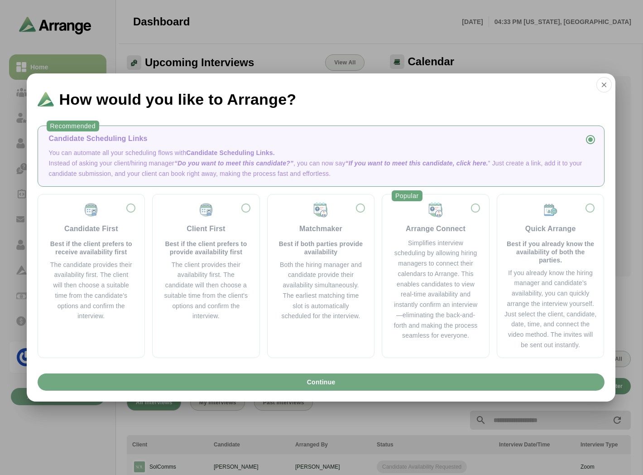
click at [355, 384] on button "Continue" at bounding box center [321, 381] width 567 height 17
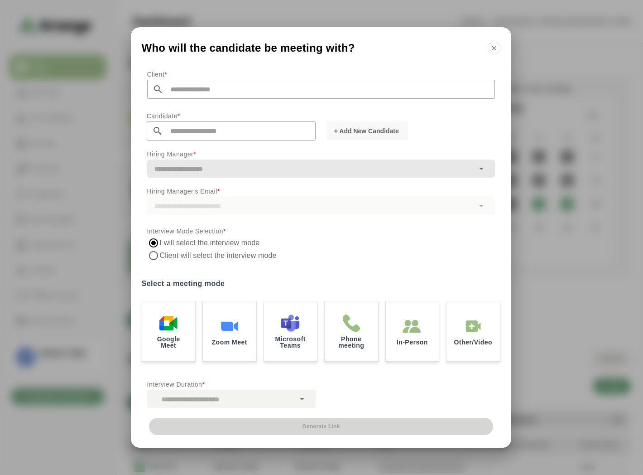
drag, startPoint x: 194, startPoint y: 88, endPoint x: 227, endPoint y: 95, distance: 33.8
click at [195, 89] on input "text" at bounding box center [330, 89] width 332 height 19
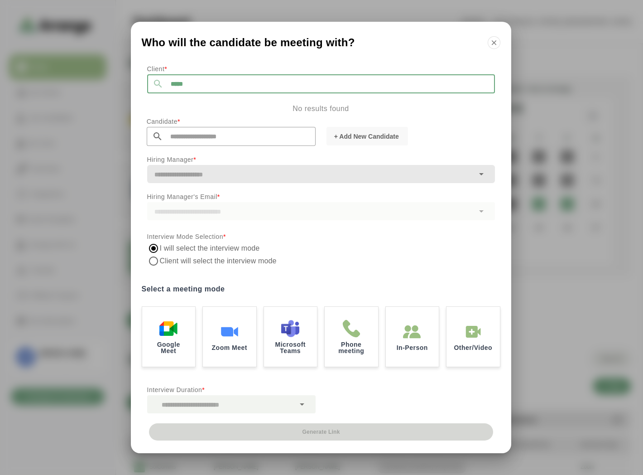
type input "******"
drag, startPoint x: 210, startPoint y: 83, endPoint x: 131, endPoint y: 82, distance: 78.9
click at [132, 82] on div "Client * ****** No results found Candidate * + Add New Candidate Hiring Manager…" at bounding box center [321, 241] width 381 height 363
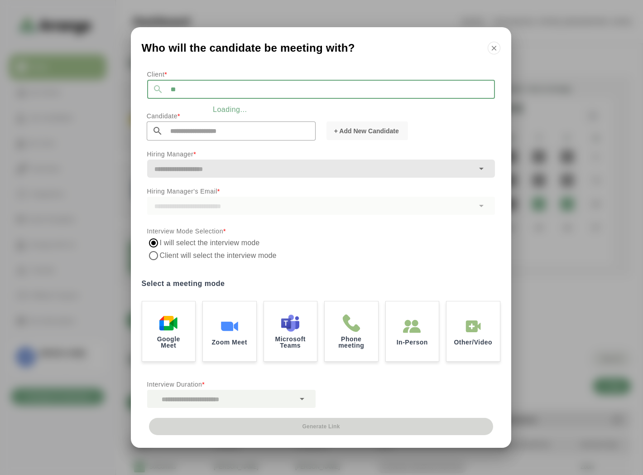
type input "*"
click at [499, 48] on button "button" at bounding box center [494, 48] width 13 height 13
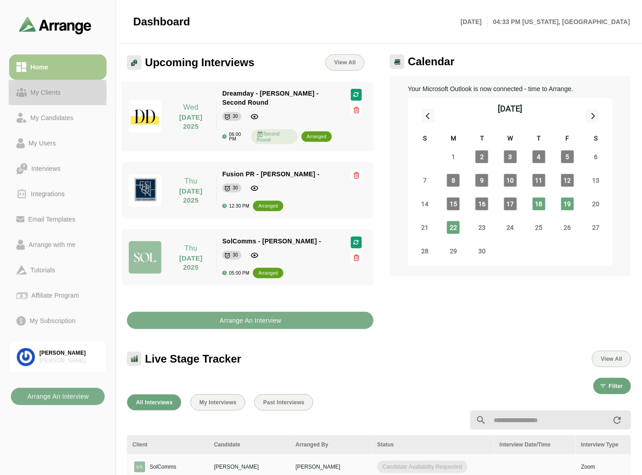
click at [63, 87] on div "My Clients" at bounding box center [46, 92] width 38 height 11
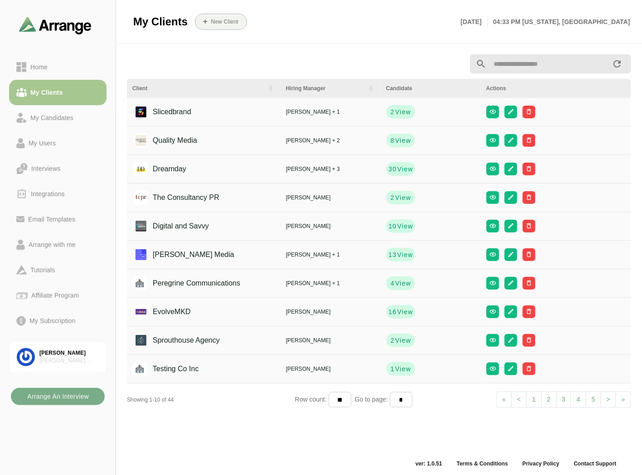
click at [547, 397] on link "2" at bounding box center [548, 400] width 15 height 16
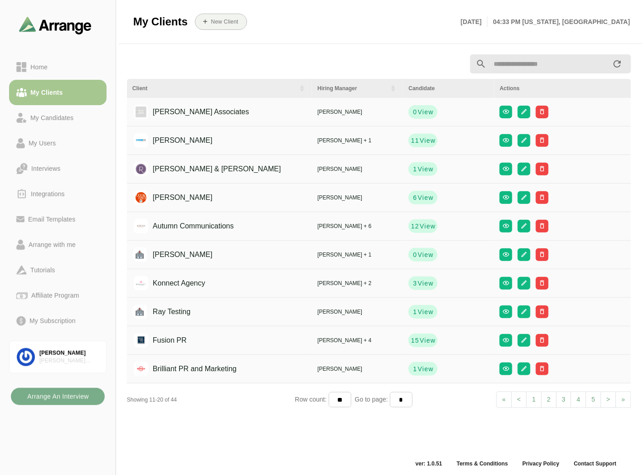
click at [562, 397] on link "3" at bounding box center [563, 400] width 15 height 16
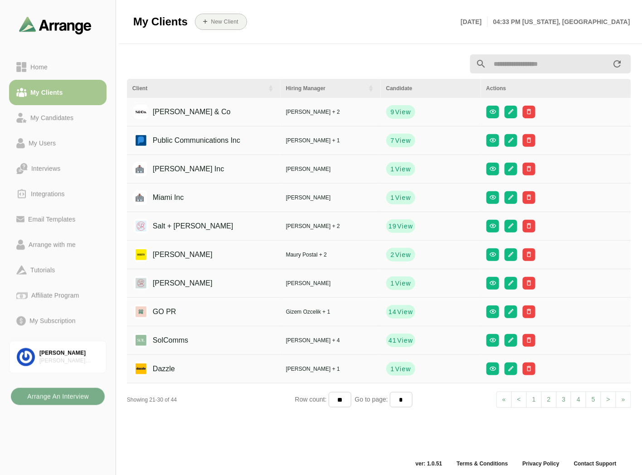
click at [578, 397] on link "4" at bounding box center [578, 400] width 15 height 16
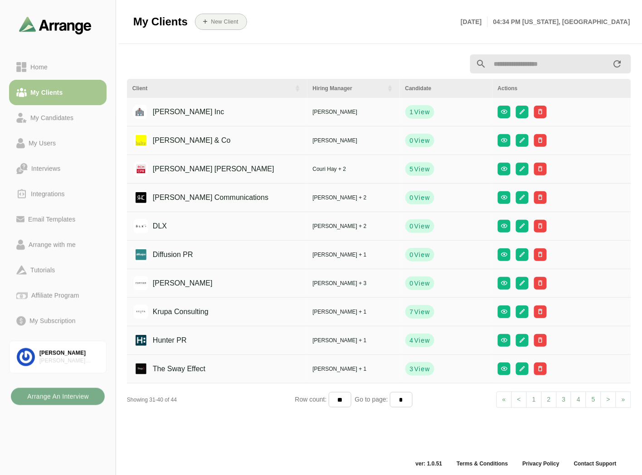
click at [595, 401] on link "5" at bounding box center [592, 400] width 15 height 16
select select "*"
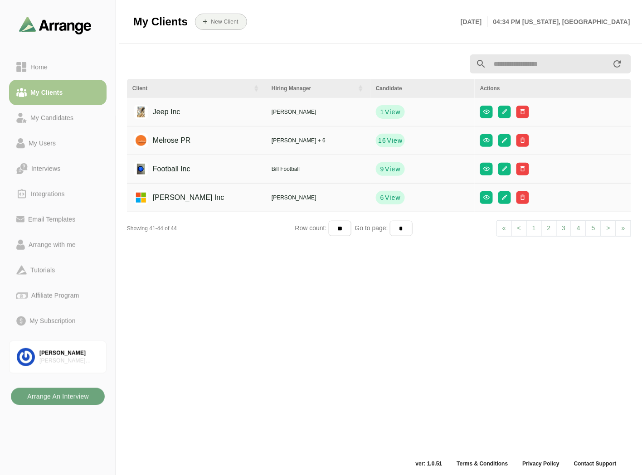
click at [66, 397] on b "Arrange An Interview" at bounding box center [58, 396] width 62 height 17
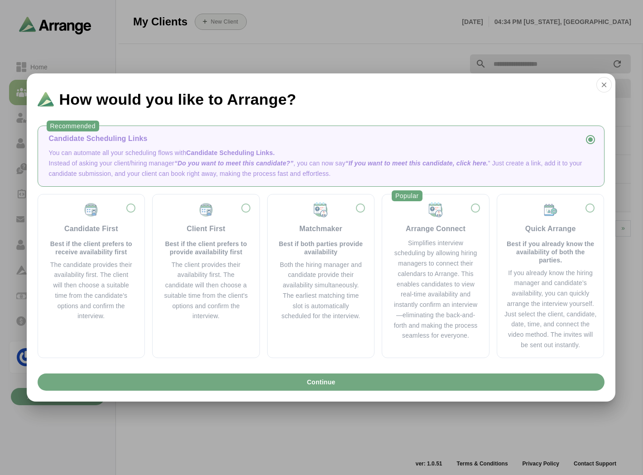
click at [318, 380] on span "Continue" at bounding box center [320, 381] width 29 height 17
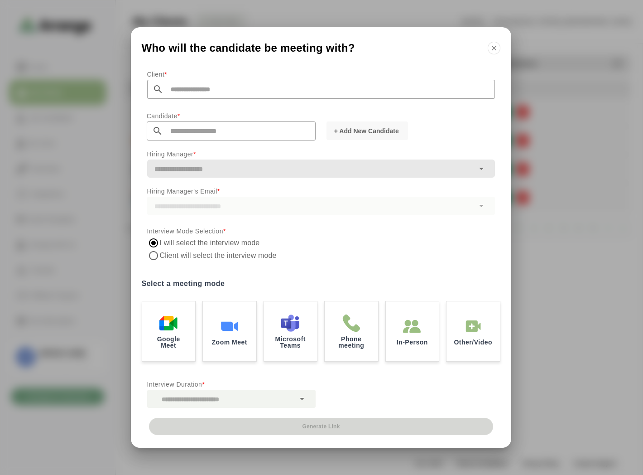
click at [206, 86] on input "text" at bounding box center [330, 89] width 332 height 19
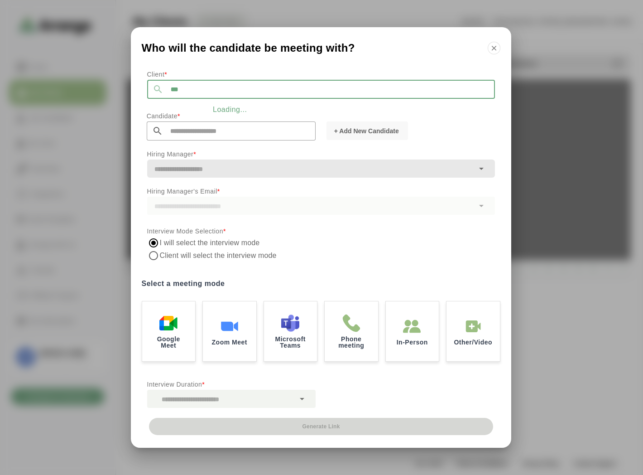
type input "****"
select select
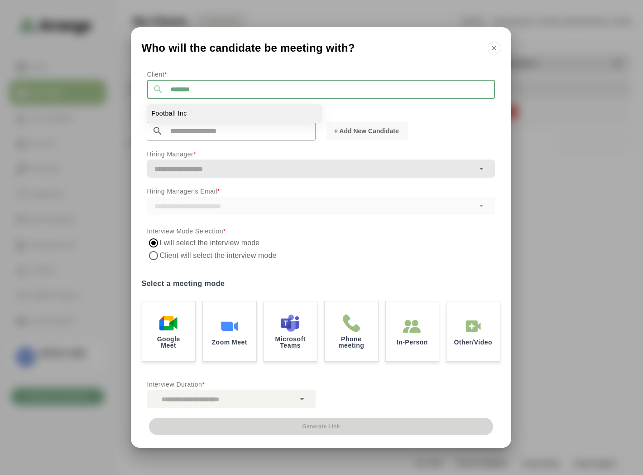
click at [196, 113] on li "Football Inc" at bounding box center [234, 113] width 175 height 19
type input "**********"
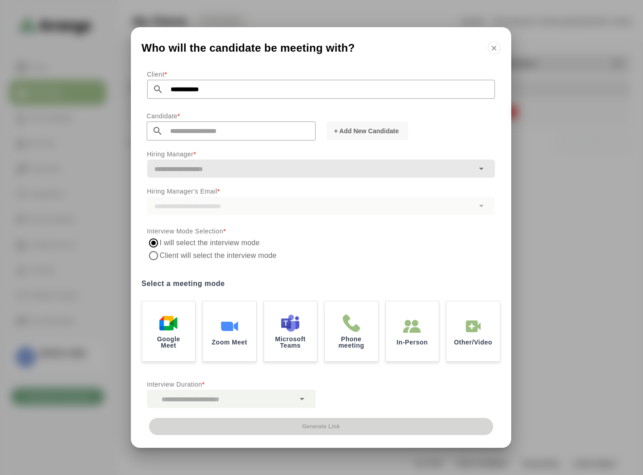
click at [210, 137] on input "text" at bounding box center [239, 130] width 153 height 19
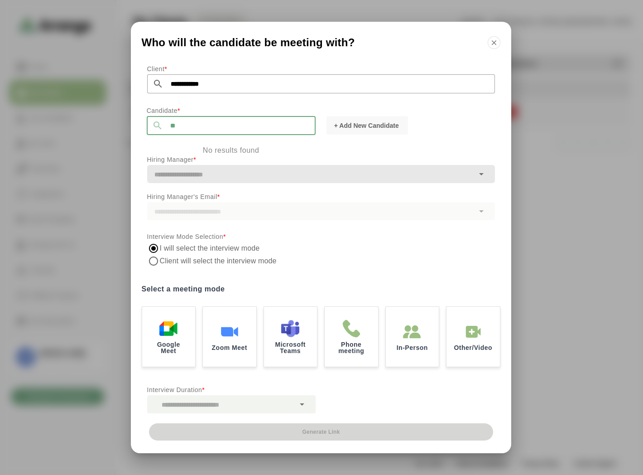
type input "*"
click at [209, 127] on input "********" at bounding box center [239, 125] width 153 height 19
type input "*"
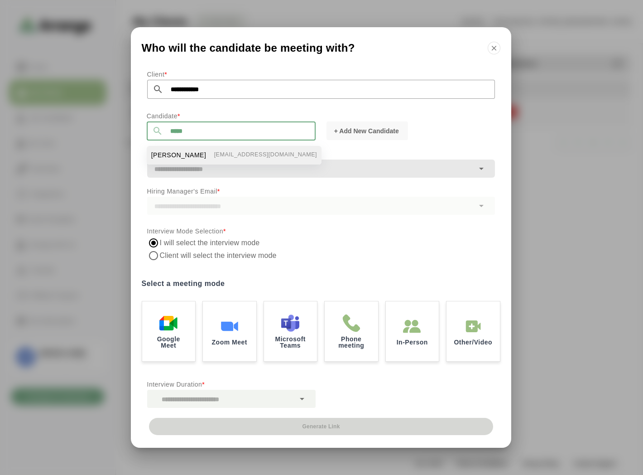
click at [182, 147] on li "Elvis Presley bgabay88+50@gmail.com" at bounding box center [234, 155] width 175 height 19
type input "**********"
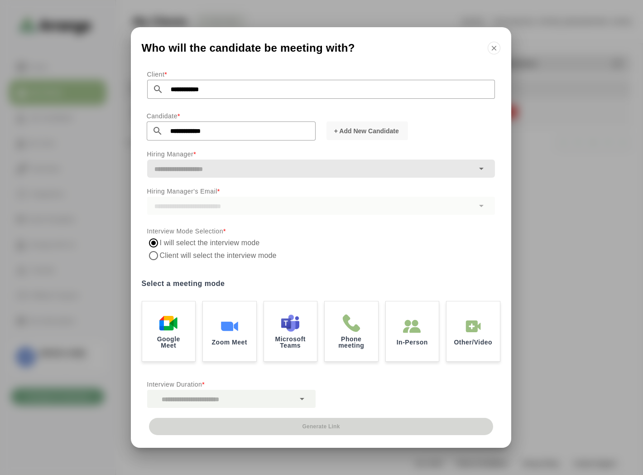
click at [234, 174] on input "text" at bounding box center [310, 169] width 327 height 13
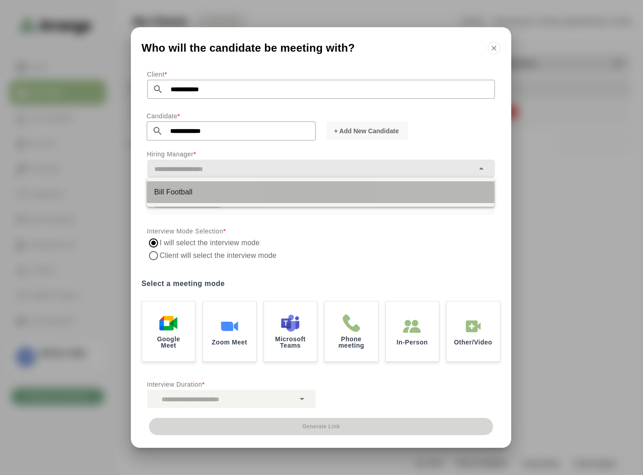
click at [191, 187] on div "Bill Football" at bounding box center [321, 192] width 334 height 11
type input "**********"
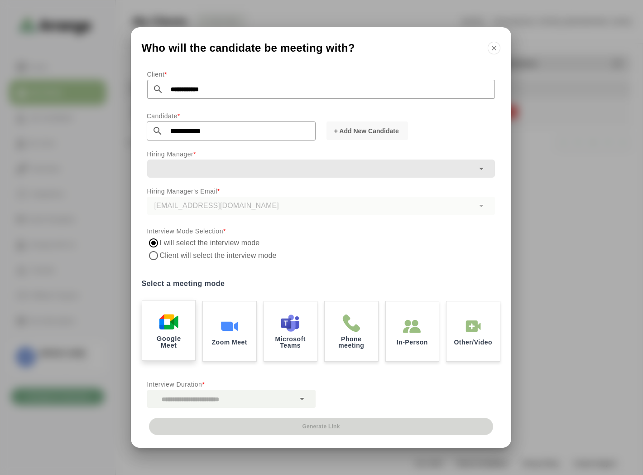
click at [156, 322] on div "Google Meet" at bounding box center [169, 330] width 56 height 63
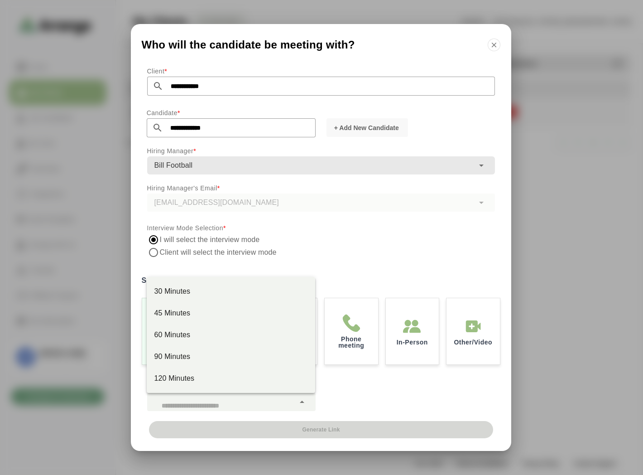
click at [228, 402] on div at bounding box center [221, 402] width 148 height 18
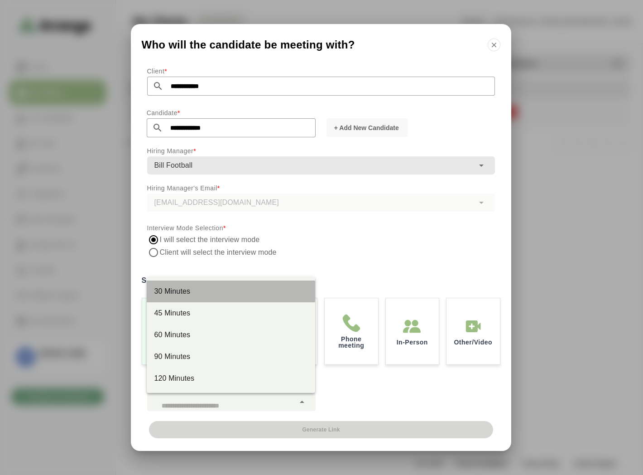
click at [197, 289] on div "30 Minutes" at bounding box center [231, 291] width 154 height 11
type input "**"
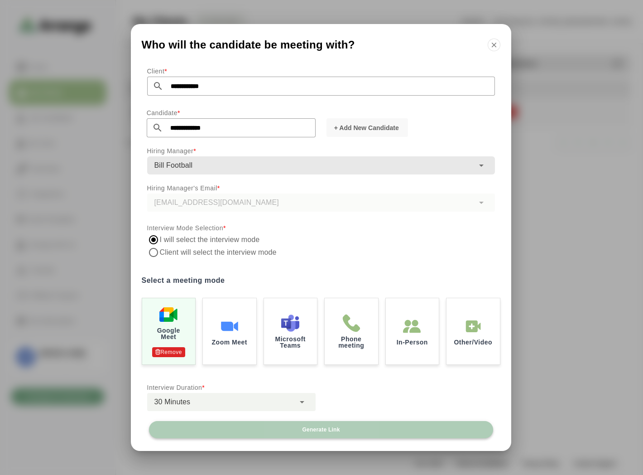
click at [337, 430] on span "Generate Link" at bounding box center [321, 429] width 38 height 7
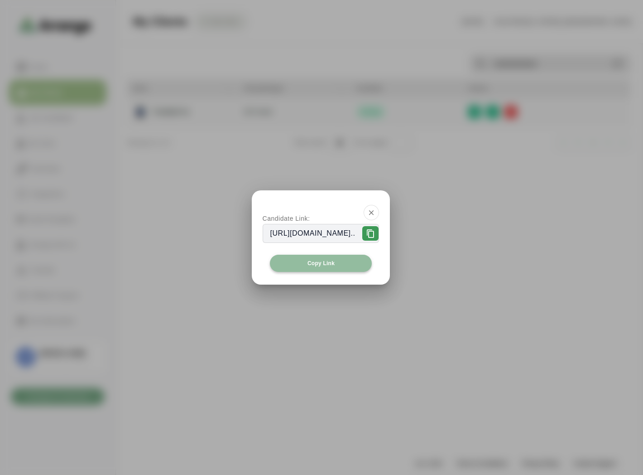
click at [296, 262] on button "Copy Link" at bounding box center [321, 263] width 102 height 17
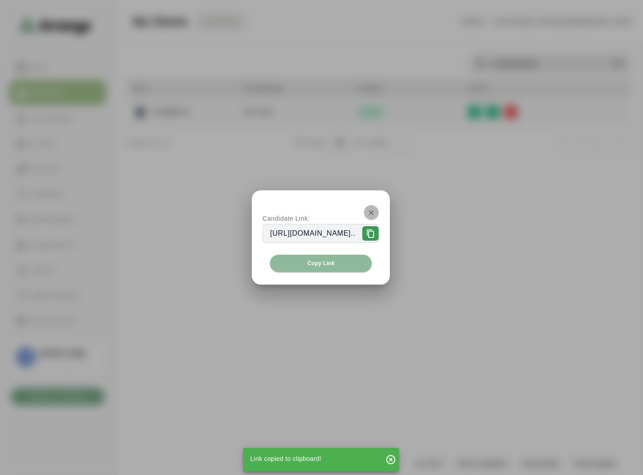
click at [376, 213] on icon "button" at bounding box center [372, 212] width 8 height 8
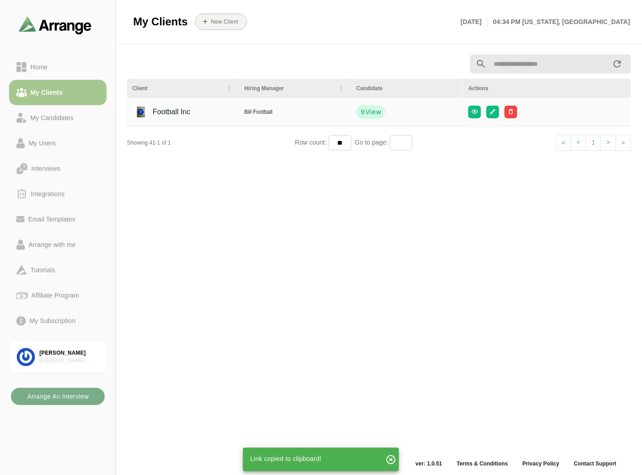
click at [196, 215] on div "Client Hiring Manager Candidate Actions Football Inc Bill Football 9 View Showi…" at bounding box center [378, 253] width 515 height 409
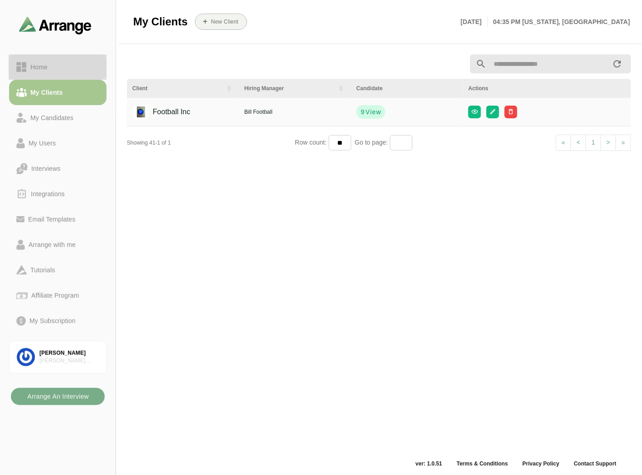
click at [59, 72] on div "Home" at bounding box center [57, 67] width 83 height 11
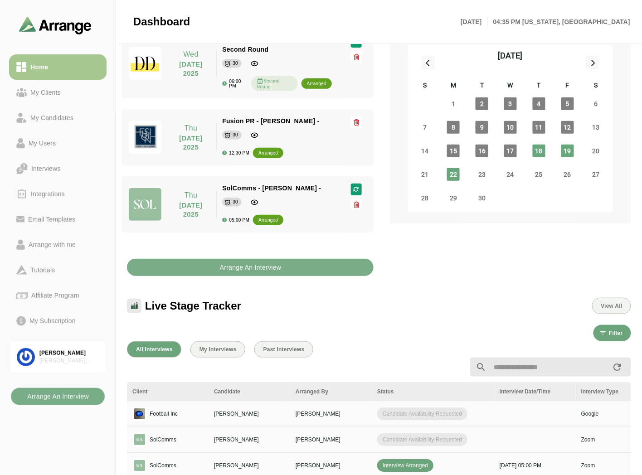
scroll to position [101, 0]
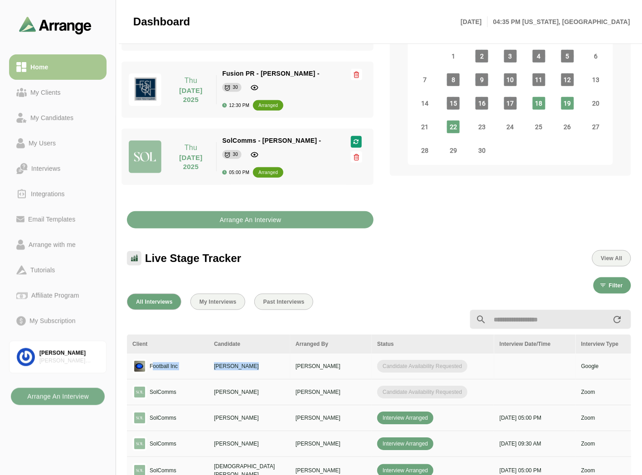
drag, startPoint x: 153, startPoint y: 372, endPoint x: 262, endPoint y: 368, distance: 108.8
click at [262, 368] on tr "Football Inc Elvis Presley Brian Gabay Candidate Availability Requested Google …" at bounding box center [570, 366] width 886 height 26
click at [239, 371] on td "[PERSON_NAME]" at bounding box center [249, 366] width 82 height 26
drag, startPoint x: 377, startPoint y: 368, endPoint x: 466, endPoint y: 366, distance: 88.4
click at [466, 366] on span "Candidate Availability Requested" at bounding box center [422, 366] width 90 height 13
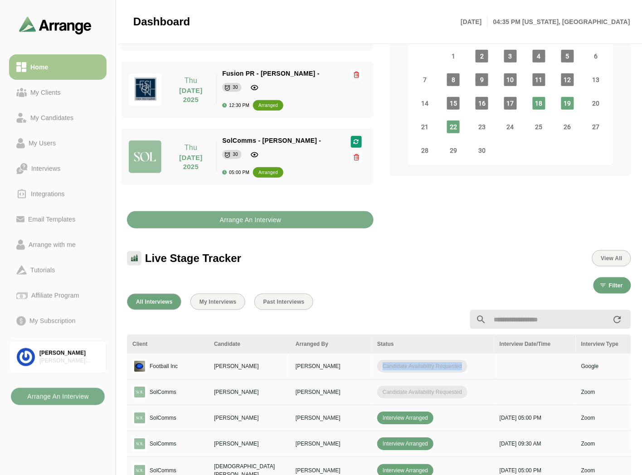
click at [466, 366] on span "Candidate Availability Requested" at bounding box center [422, 366] width 90 height 13
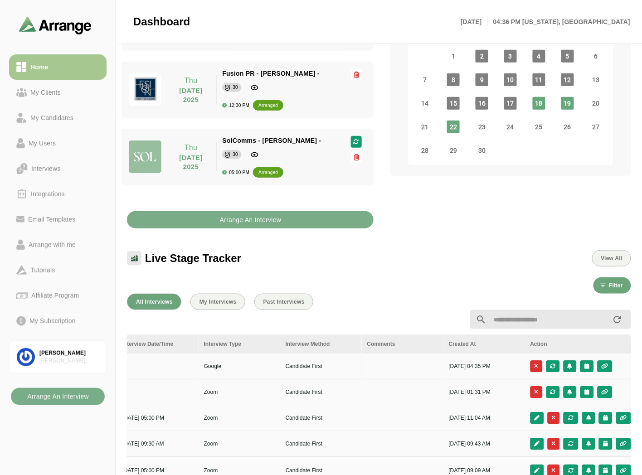
scroll to position [0, 376]
click at [606, 366] on icon "button" at bounding box center [606, 365] width 8 height 5
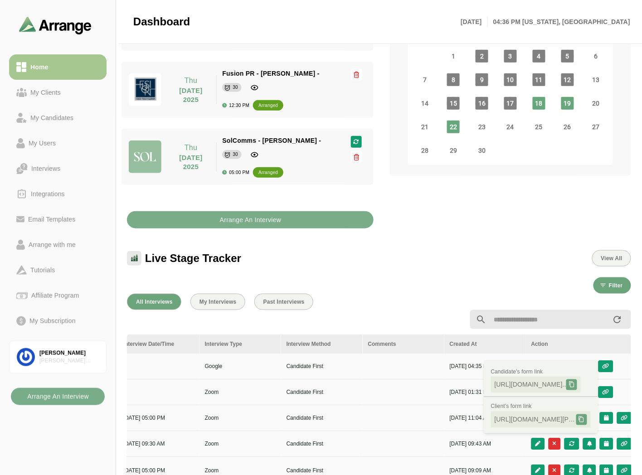
click at [444, 336] on th "Created At" at bounding box center [485, 343] width 82 height 19
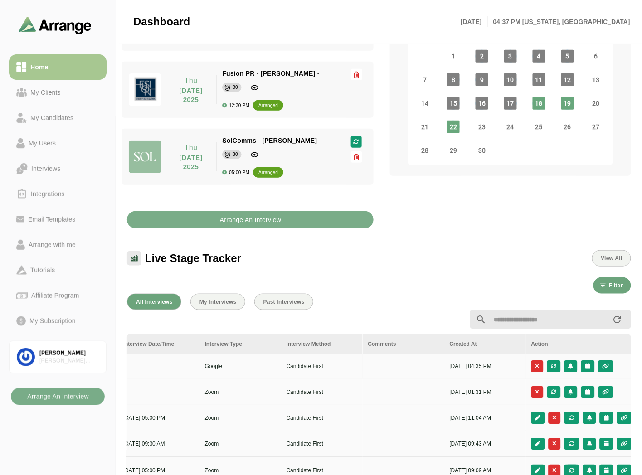
click at [613, 365] on div at bounding box center [581, 366] width 101 height 12
click at [612, 365] on button "button" at bounding box center [605, 366] width 15 height 12
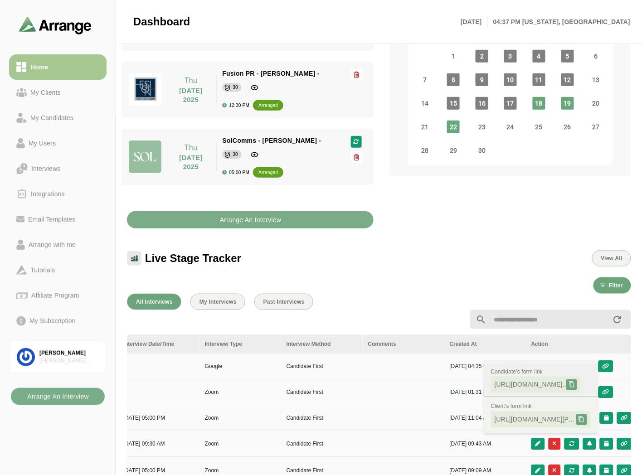
click at [575, 383] on icon at bounding box center [571, 385] width 6 height 6
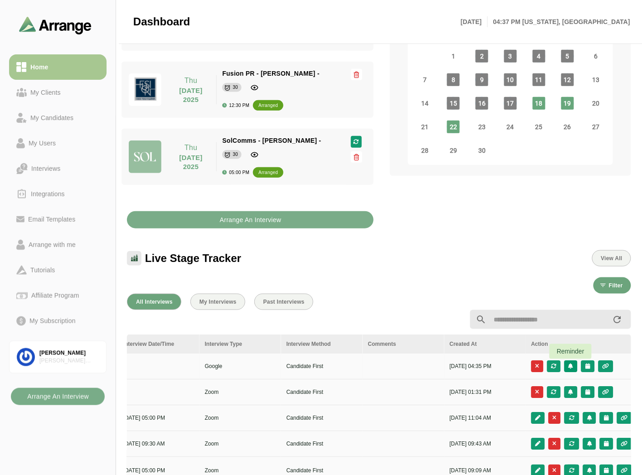
click at [572, 368] on icon "button" at bounding box center [571, 365] width 6 height 5
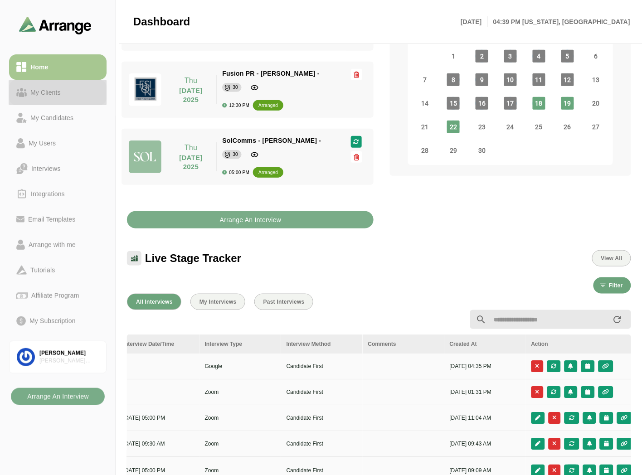
click at [62, 86] on link "My Clients" at bounding box center [57, 92] width 97 height 25
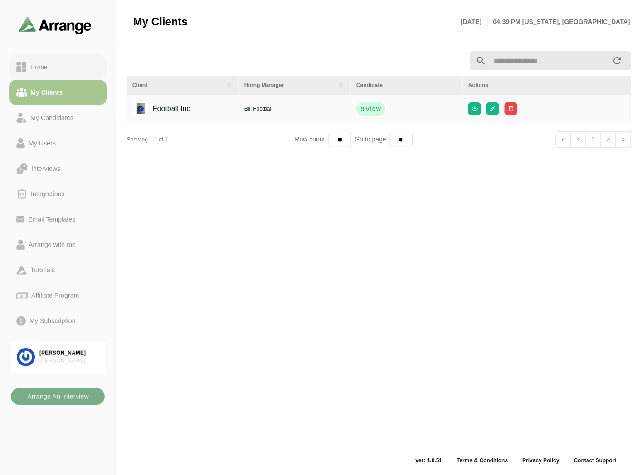
scroll to position [3, 0]
click at [68, 66] on div "Home" at bounding box center [57, 67] width 83 height 11
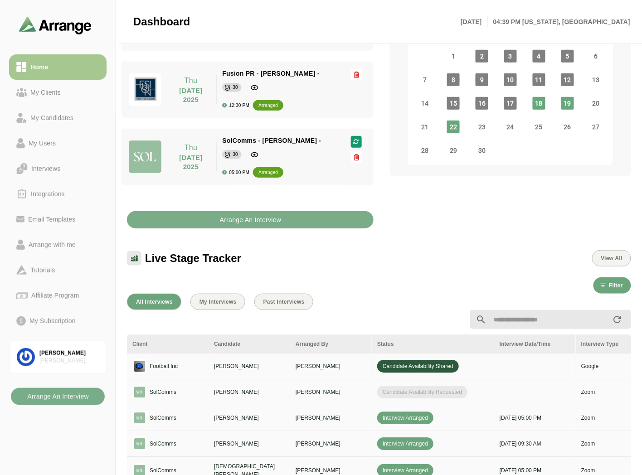
scroll to position [50, 0]
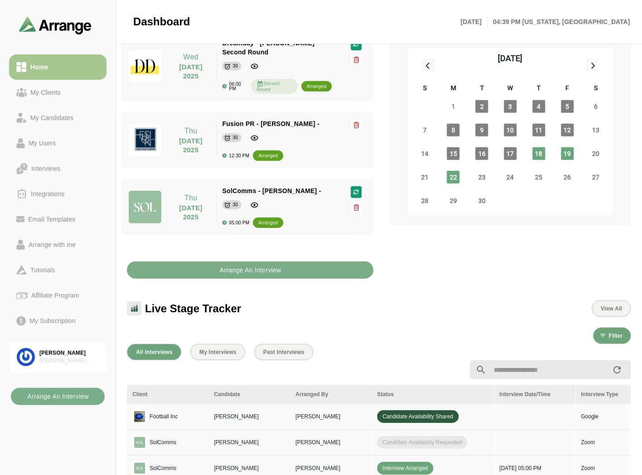
drag, startPoint x: 449, startPoint y: 425, endPoint x: 501, endPoint y: 426, distance: 52.1
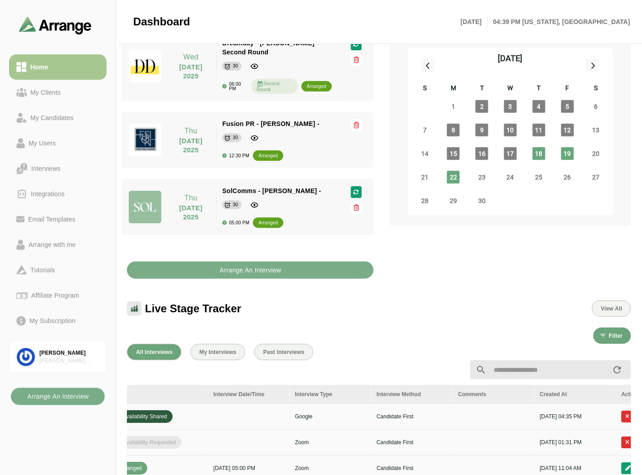
scroll to position [0, 382]
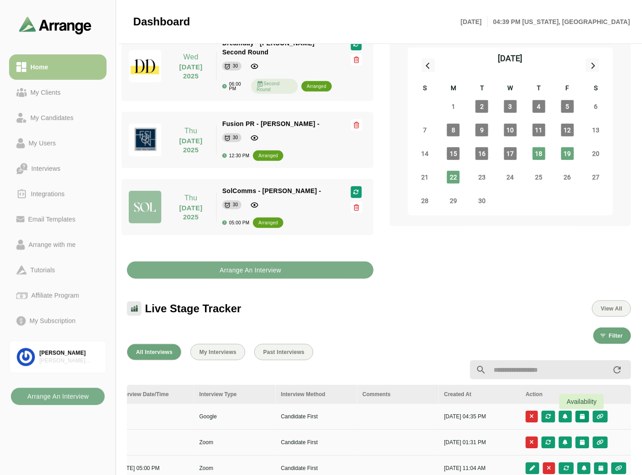
click at [583, 418] on icon "button" at bounding box center [582, 416] width 6 height 5
click at [548, 422] on div "Candidate Slots" at bounding box center [542, 423] width 52 height 11
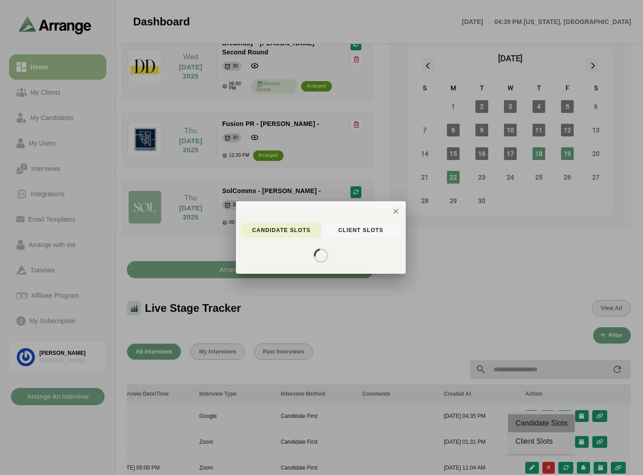
scroll to position [0, 381]
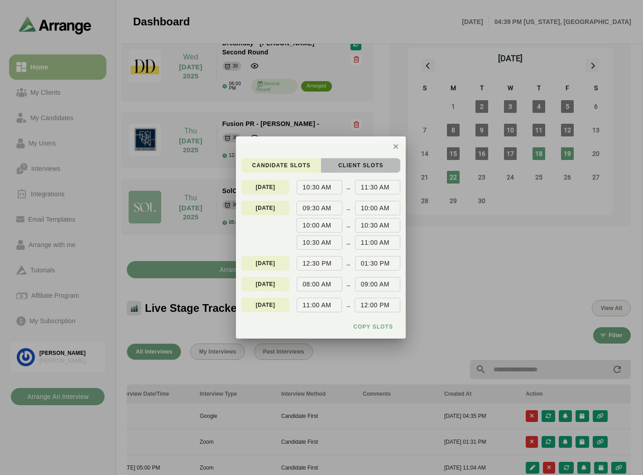
click at [365, 161] on button "client Slots" at bounding box center [361, 165] width 80 height 15
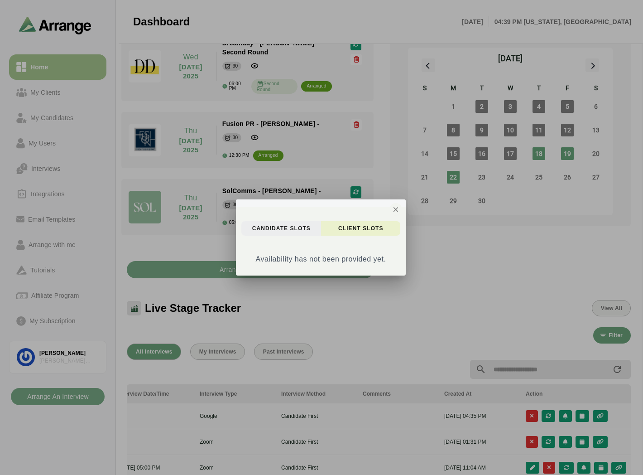
click at [296, 236] on button "candidate Slots" at bounding box center [282, 228] width 80 height 15
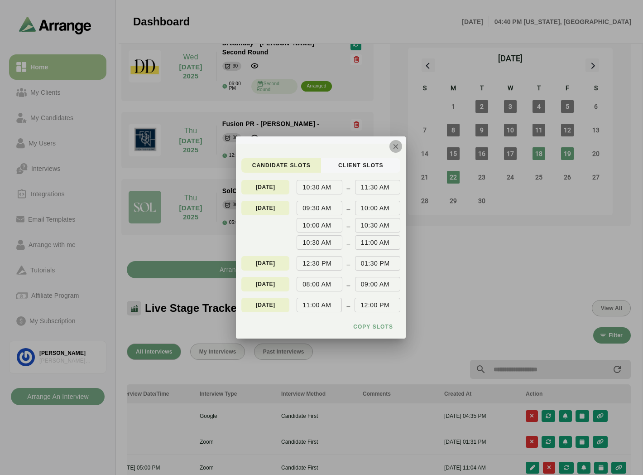
click at [397, 145] on icon "button" at bounding box center [396, 146] width 8 height 8
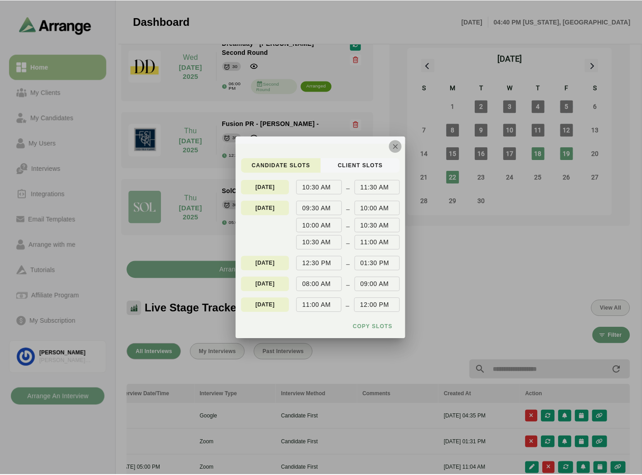
scroll to position [50, 0]
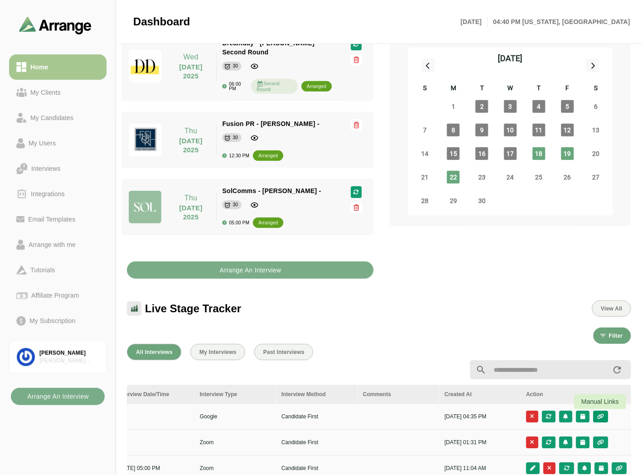
click at [600, 418] on icon "button" at bounding box center [601, 416] width 8 height 5
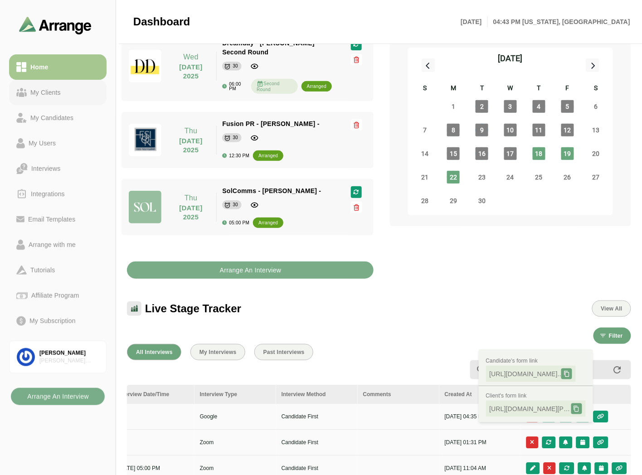
click at [40, 95] on div "My Clients" at bounding box center [46, 92] width 38 height 11
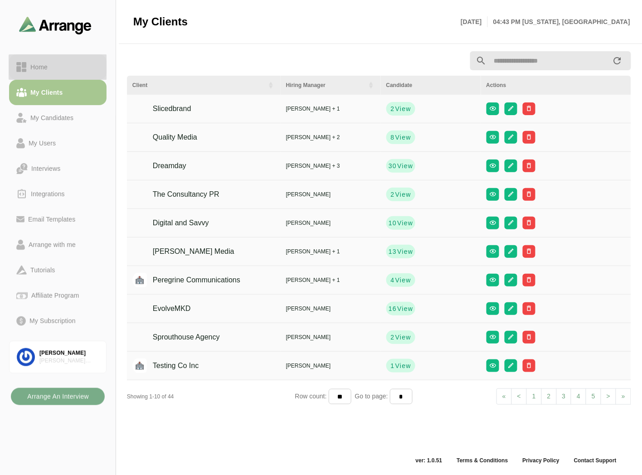
click at [53, 65] on div "Home" at bounding box center [57, 67] width 83 height 11
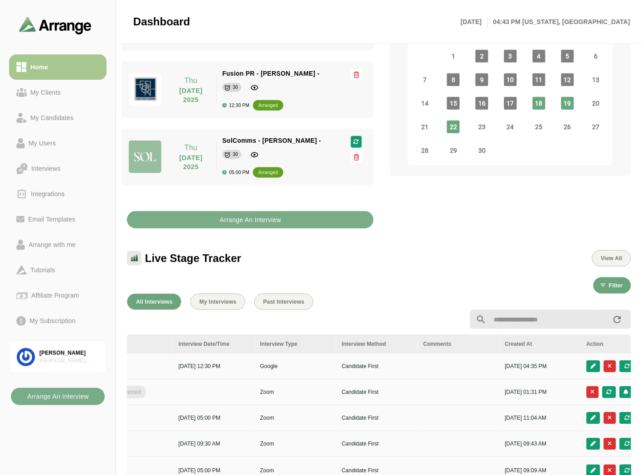
scroll to position [0, 382]
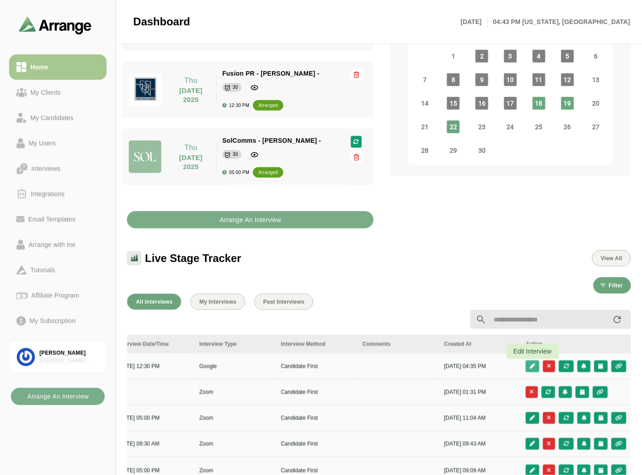
click at [534, 366] on icon "button" at bounding box center [532, 365] width 6 height 5
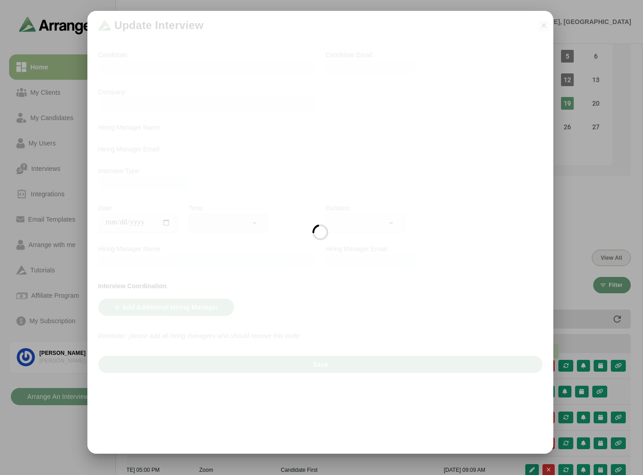
scroll to position [0, 381]
type input "**********"
type input "********"
type input "**"
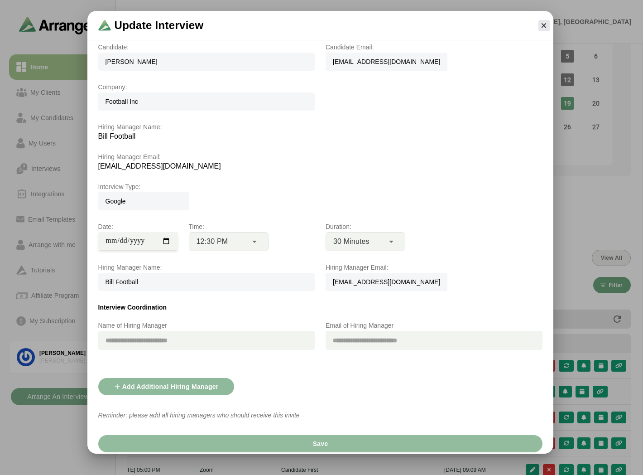
scroll to position [10, 0]
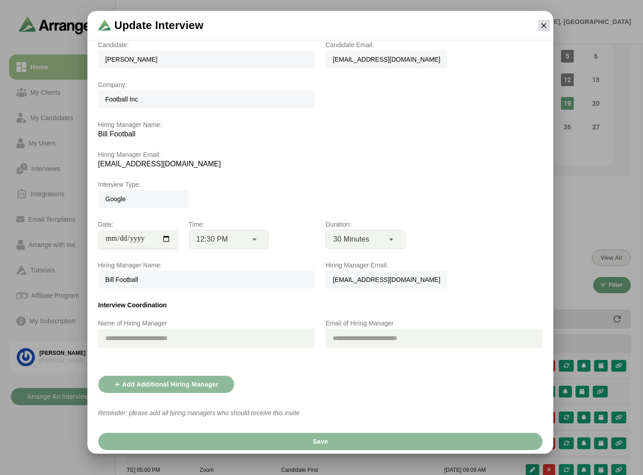
click at [550, 23] on button "button" at bounding box center [544, 25] width 11 height 11
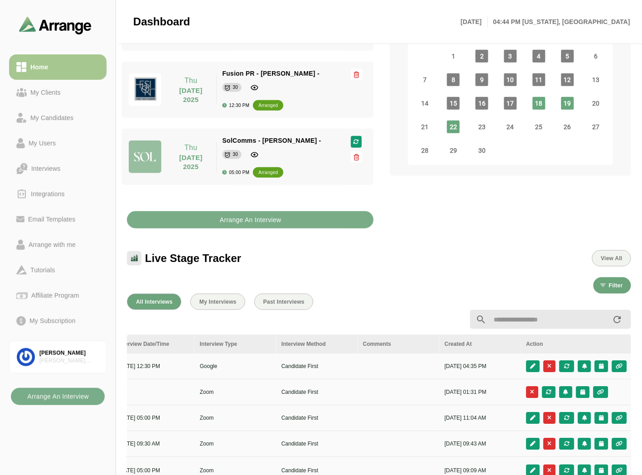
scroll to position [0, 0]
